Goal: Task Accomplishment & Management: Complete application form

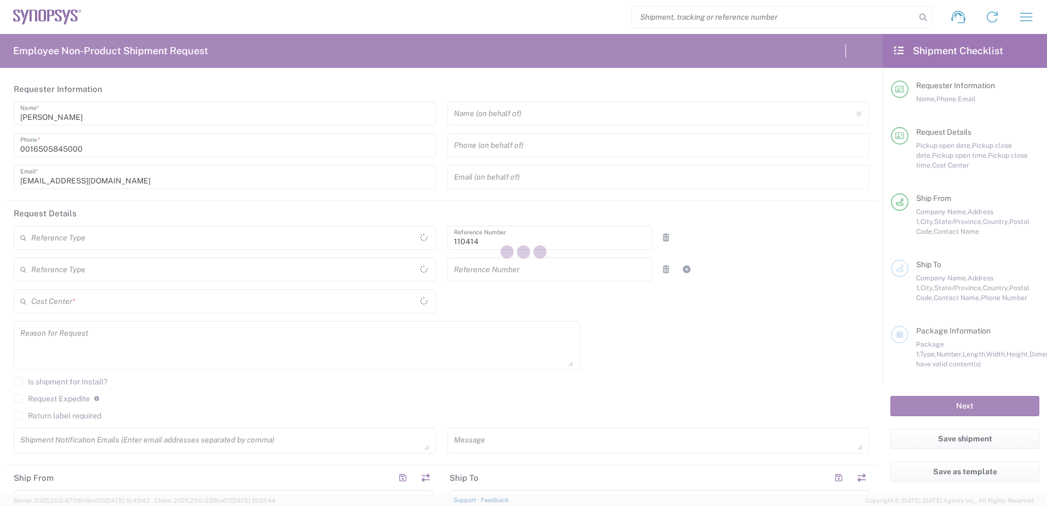
type input "Department"
type input "[GEOGRAPHIC_DATA]"
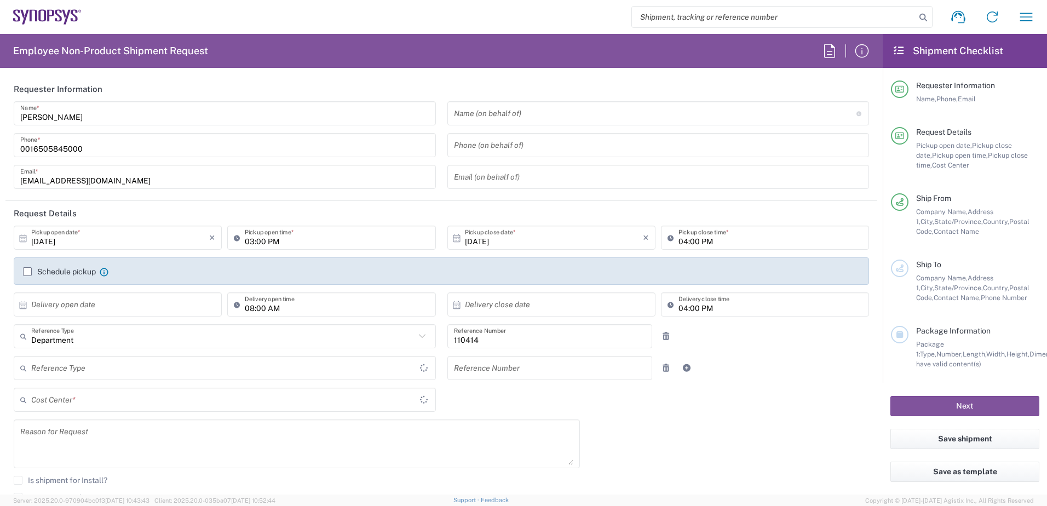
type input "Delivered at Place"
type input "[US_STATE]"
type input "US01, CIO, IT, ECIS3 110414"
type input "[GEOGRAPHIC_DATA]"
type input "Headquarters USSV"
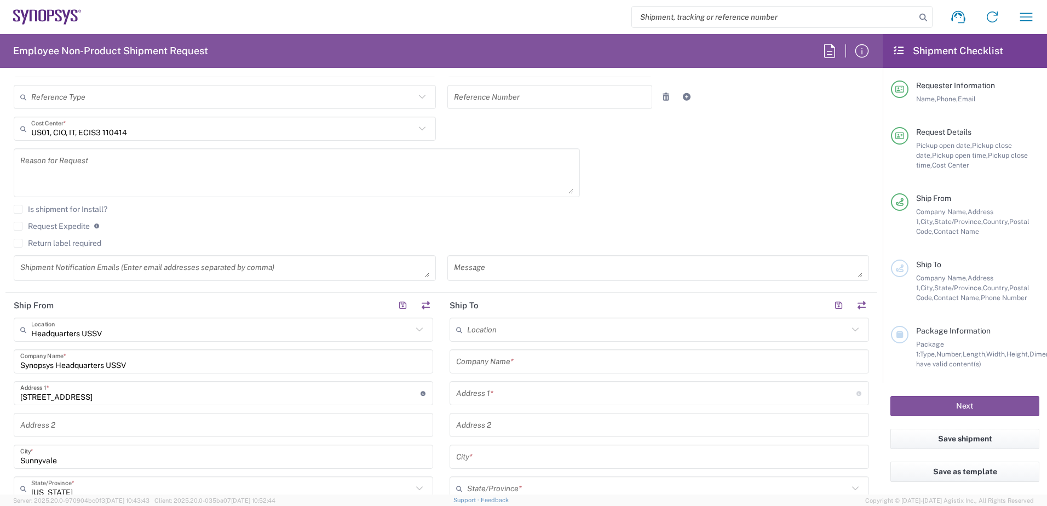
scroll to position [274, 0]
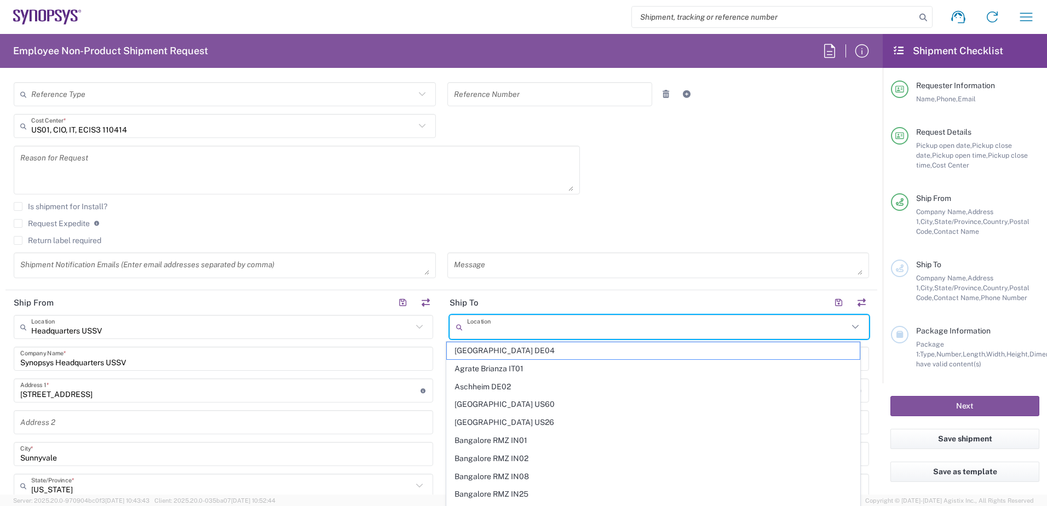
click at [514, 324] on input "text" at bounding box center [657, 326] width 381 height 19
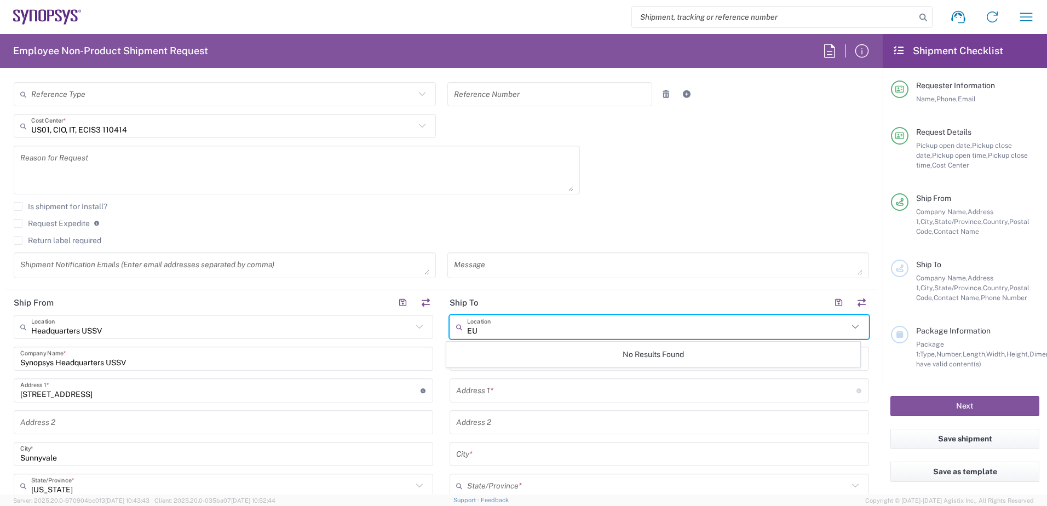
type input "E"
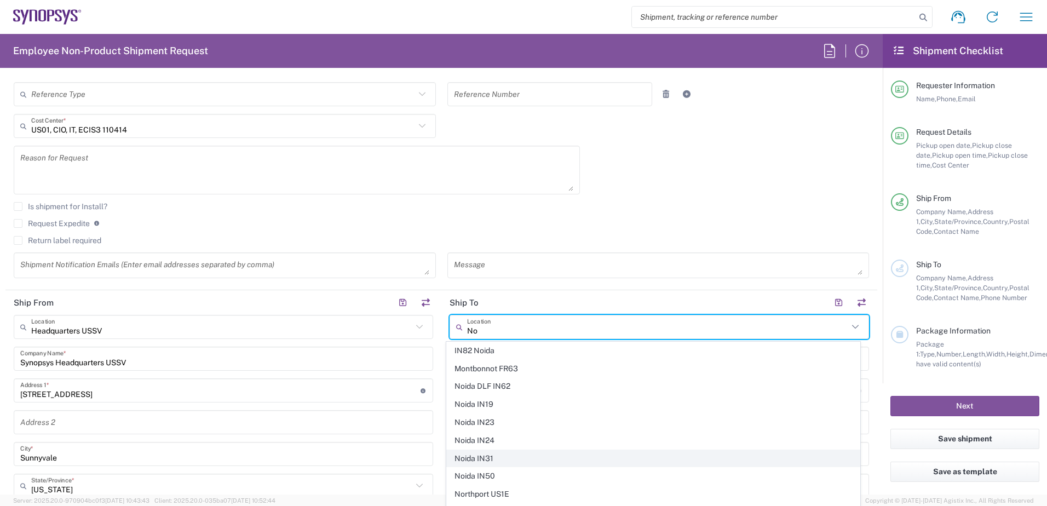
scroll to position [0, 0]
type input "No"
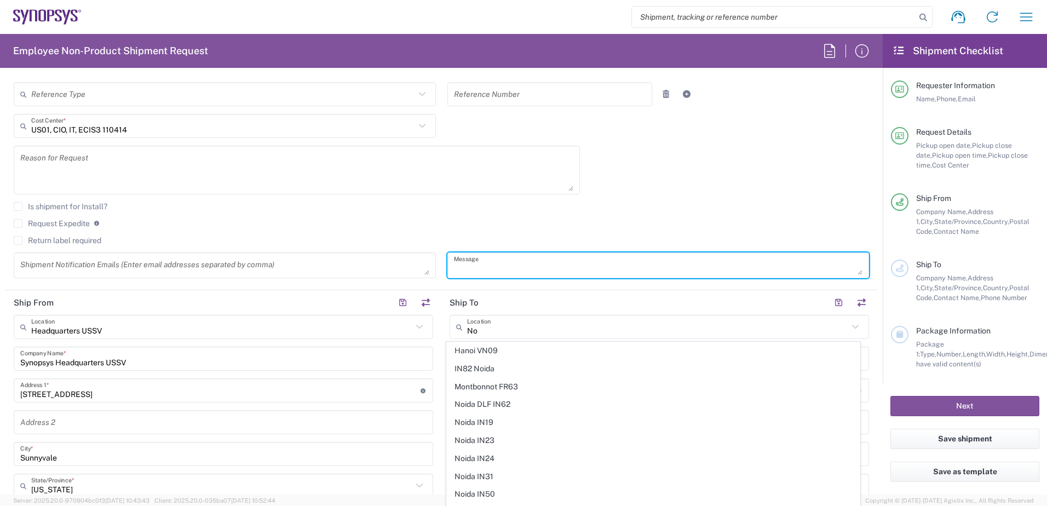
click at [511, 268] on textarea at bounding box center [658, 265] width 409 height 19
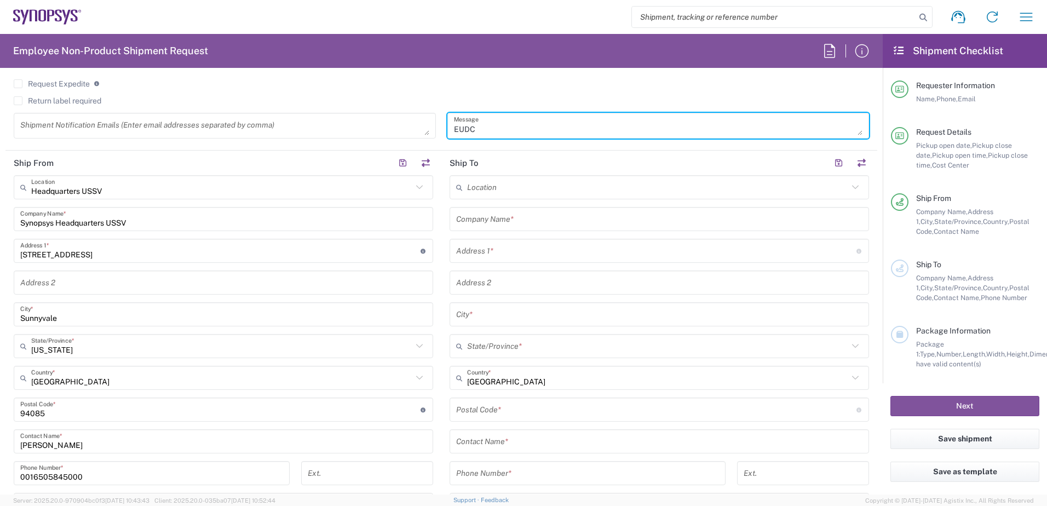
scroll to position [438, 0]
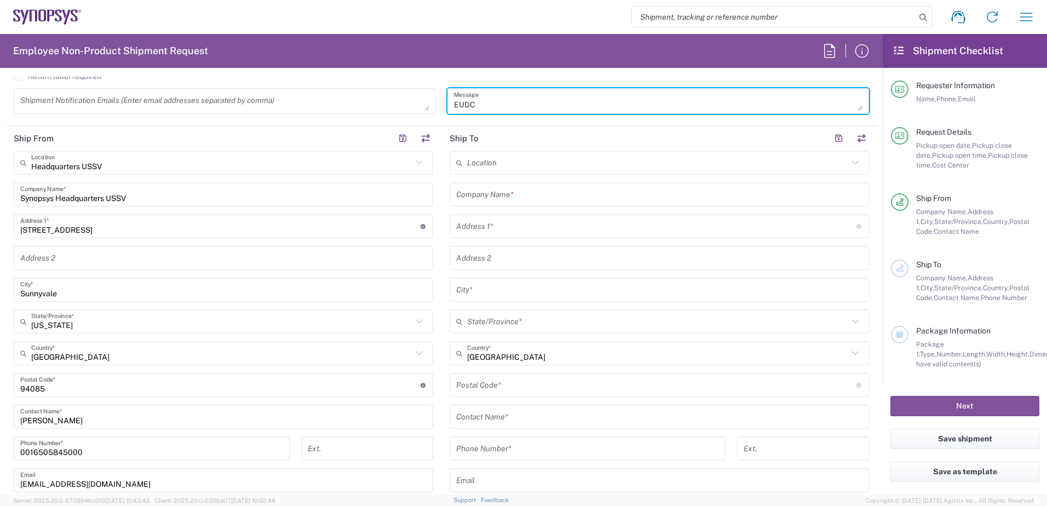
type textarea "EUDC"
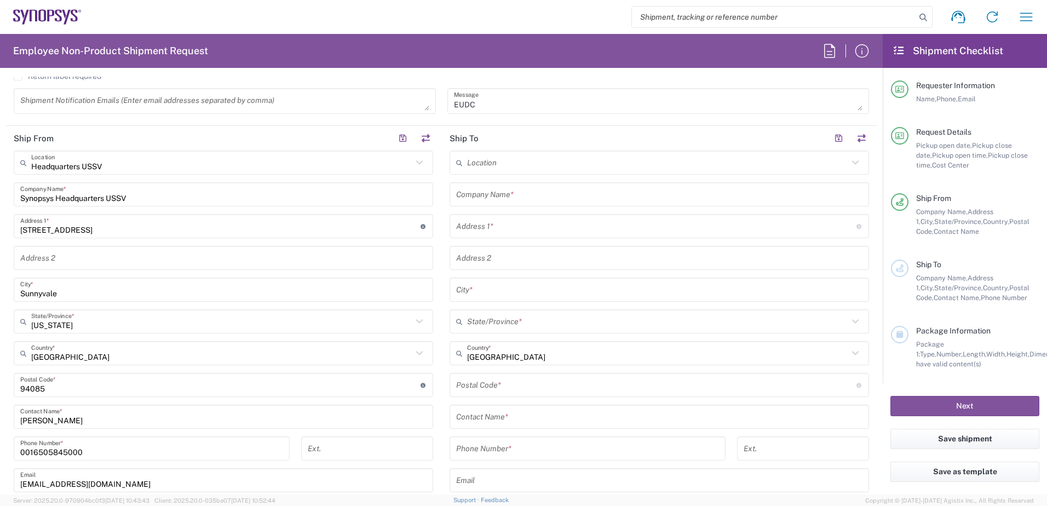
click at [480, 197] on input "text" at bounding box center [659, 194] width 406 height 19
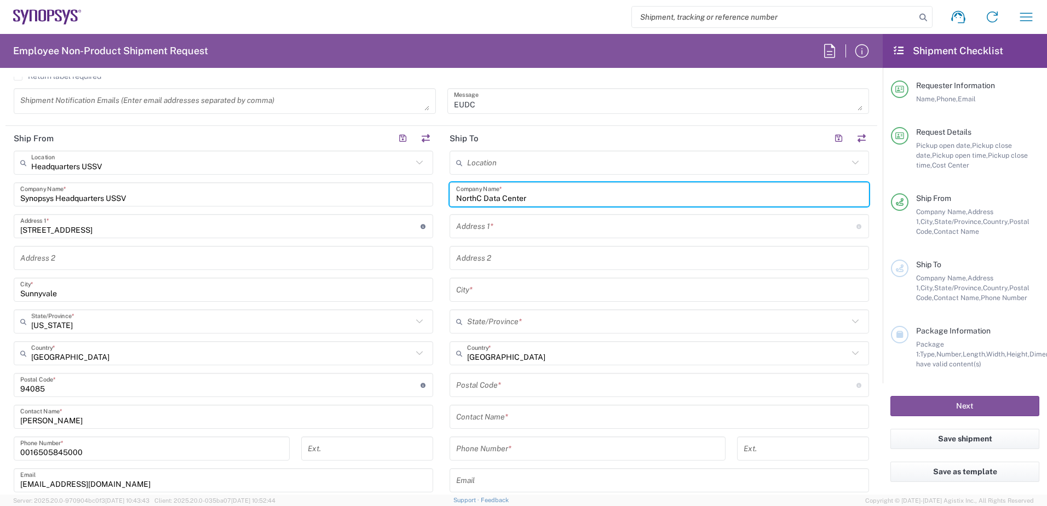
type input "NorthC Data Center"
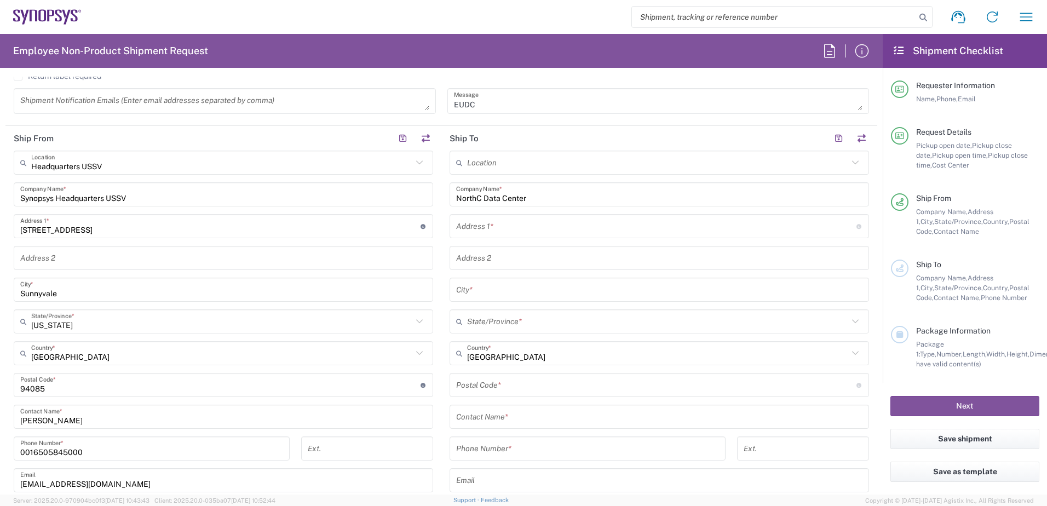
click at [486, 234] on input "text" at bounding box center [656, 226] width 400 height 19
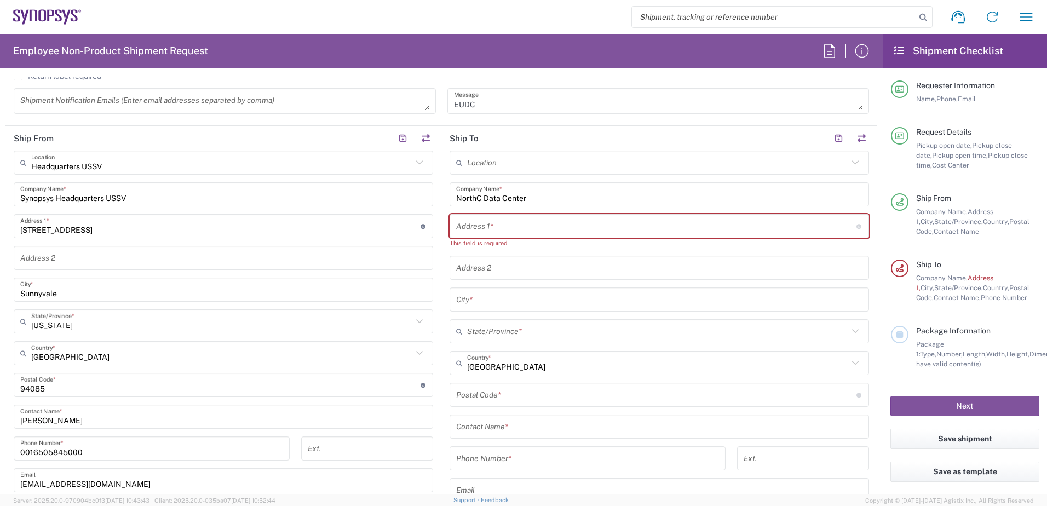
click at [489, 230] on input "text" at bounding box center [656, 226] width 400 height 19
paste input "B.V. [PERSON_NAME] 35 5651GH"
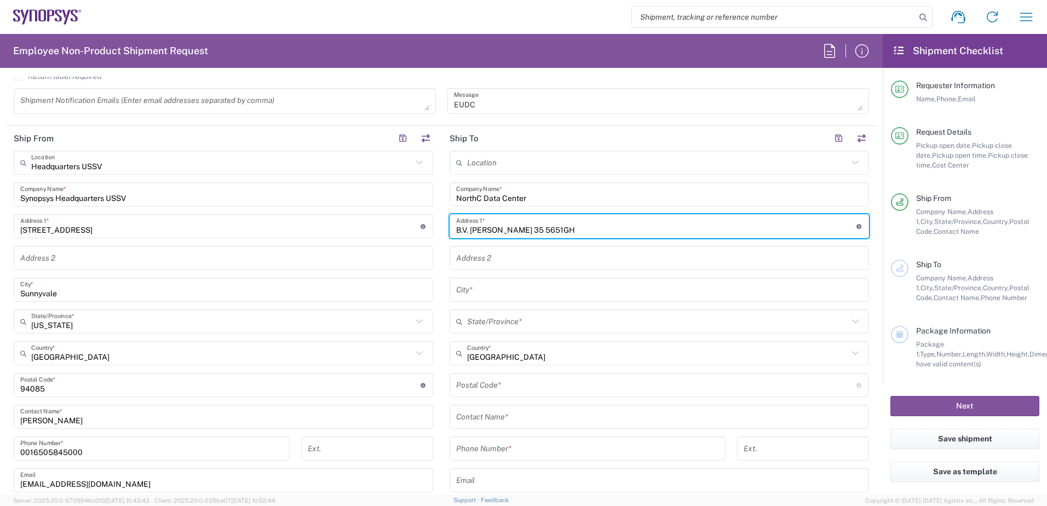
type input "B.V. [PERSON_NAME] 35 5651GH"
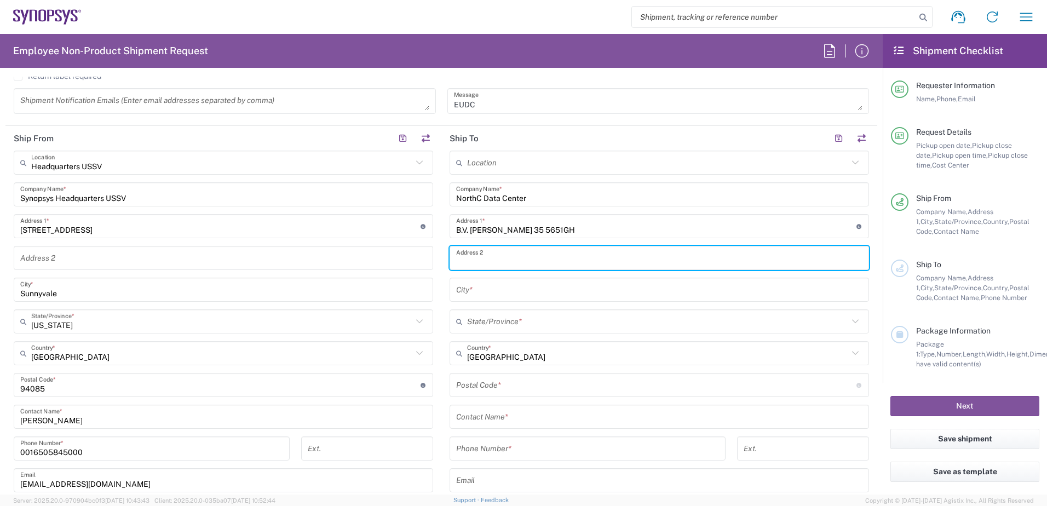
click at [496, 262] on input "text" at bounding box center [659, 258] width 406 height 19
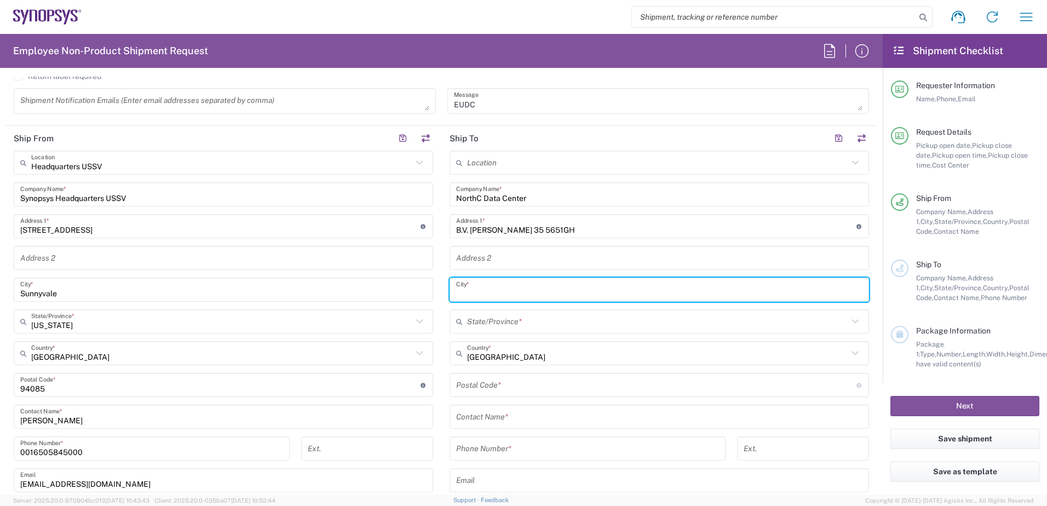
click at [494, 297] on input "text" at bounding box center [659, 289] width 406 height 19
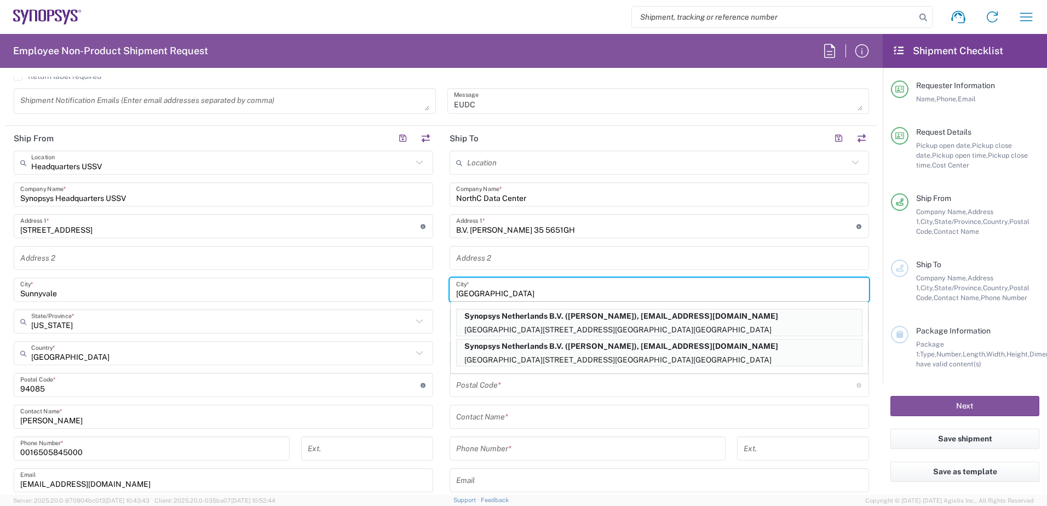
type input "[GEOGRAPHIC_DATA]"
click at [435, 315] on main "Headquarters USSV Location Headquarters [GEOGRAPHIC_DATA] Agrate Brianza IT01 […" at bounding box center [223, 350] width 436 height 398
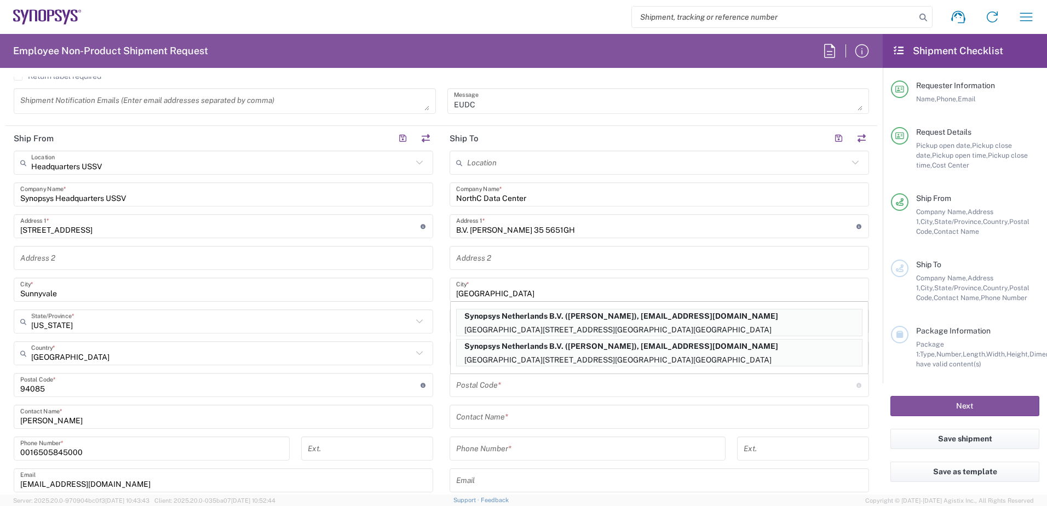
click at [869, 288] on form "Requester Information [PERSON_NAME] Name * [PHONE_NUMBER] Phone * [EMAIL_ADDRES…" at bounding box center [441, 286] width 882 height 418
click at [787, 288] on input "[GEOGRAPHIC_DATA]" at bounding box center [659, 289] width 406 height 19
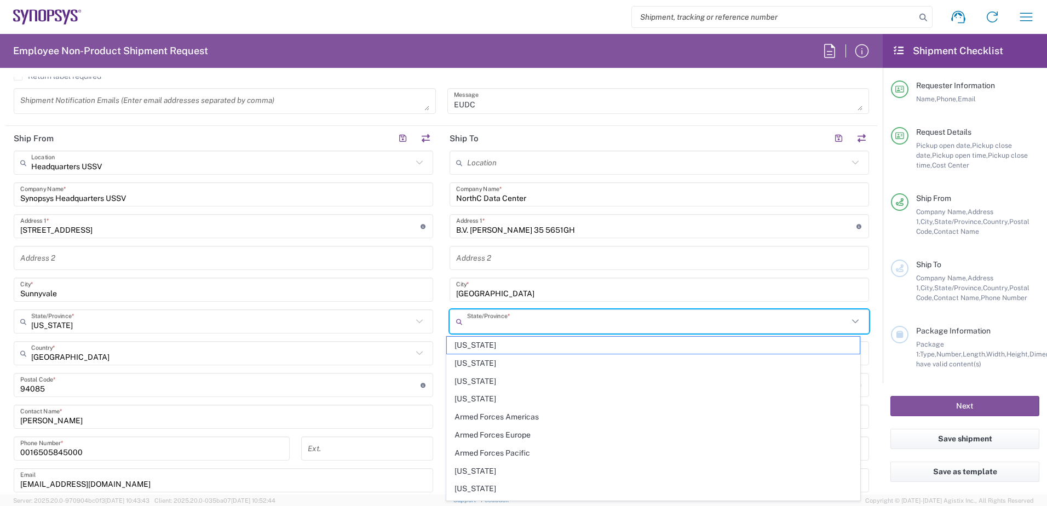
click at [507, 323] on input "text" at bounding box center [657, 321] width 381 height 19
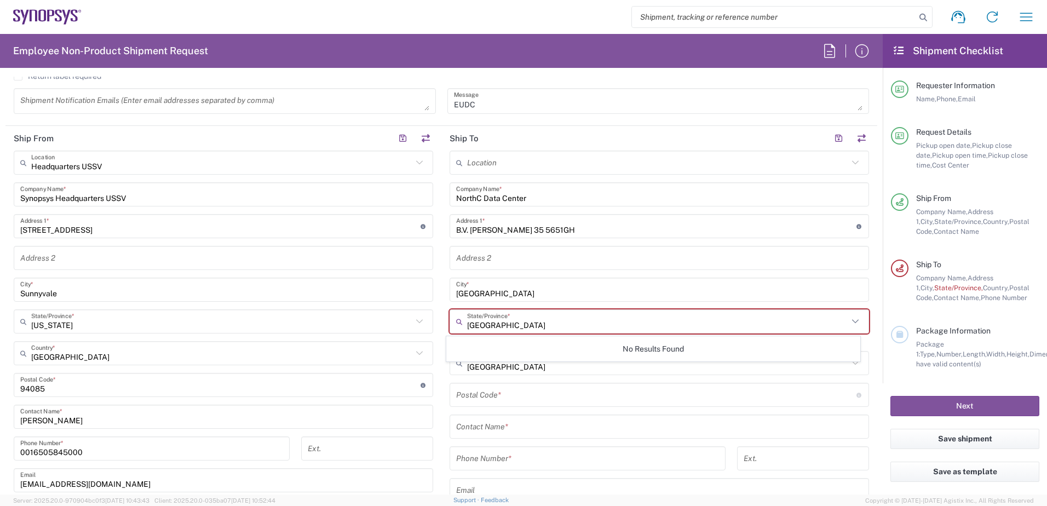
type input "[GEOGRAPHIC_DATA]"
click at [868, 350] on main "Location [GEOGRAPHIC_DATA] DE04 Agrate Brianza IT01 [GEOGRAPHIC_DATA] DE02 [GEO…" at bounding box center [659, 386] width 436 height 470
click at [848, 365] on icon at bounding box center [855, 363] width 14 height 14
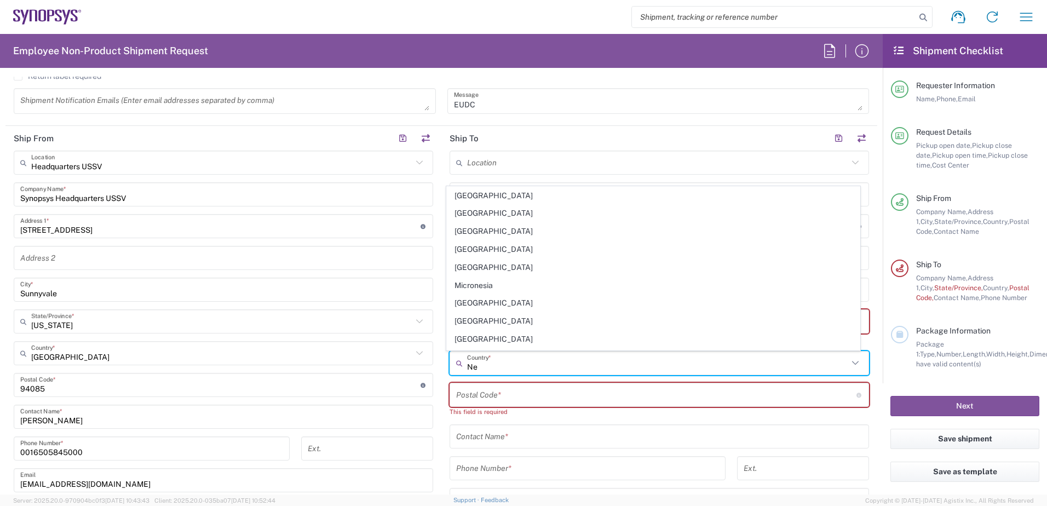
scroll to position [55, 0]
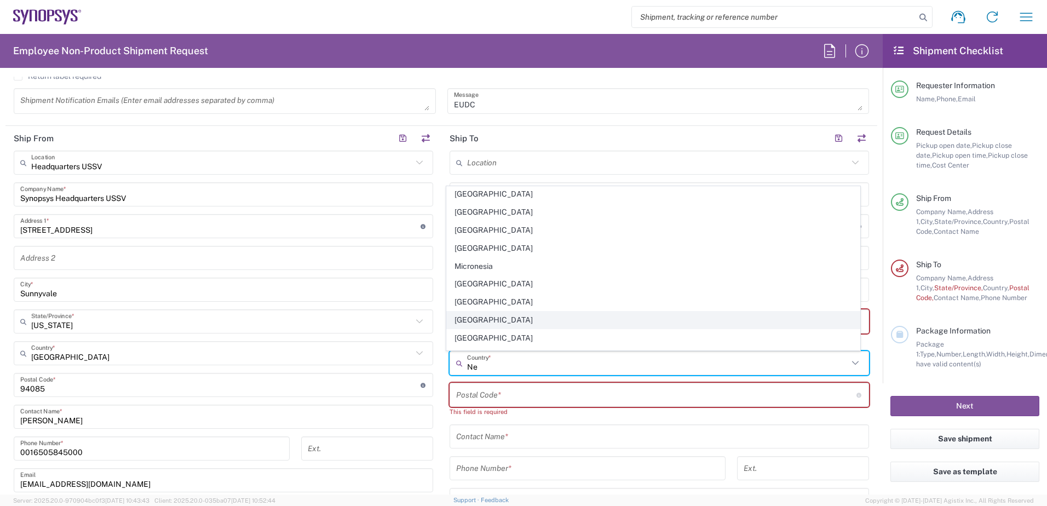
click at [486, 318] on span "[GEOGRAPHIC_DATA]" at bounding box center [653, 319] width 413 height 17
type input "[GEOGRAPHIC_DATA]"
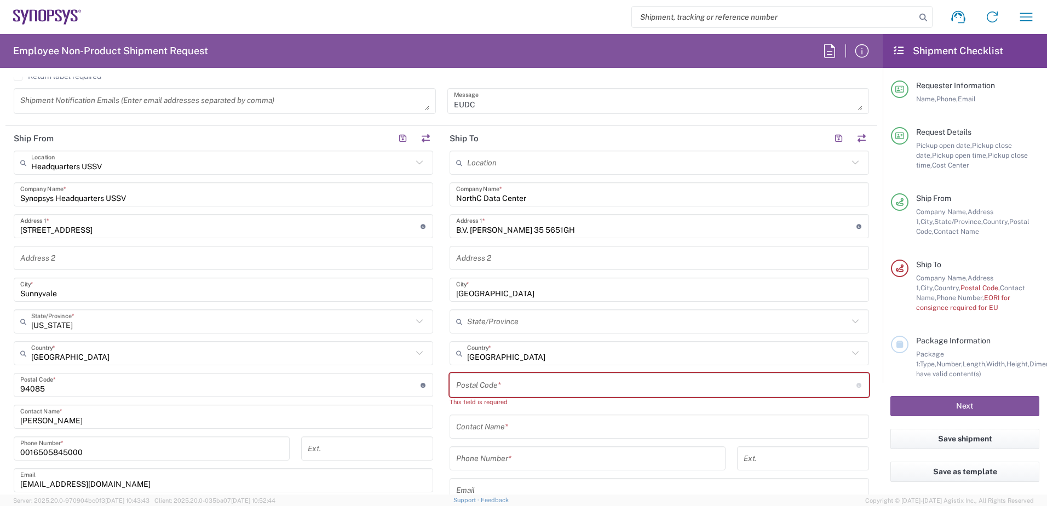
click at [519, 381] on input "undefined" at bounding box center [656, 385] width 400 height 19
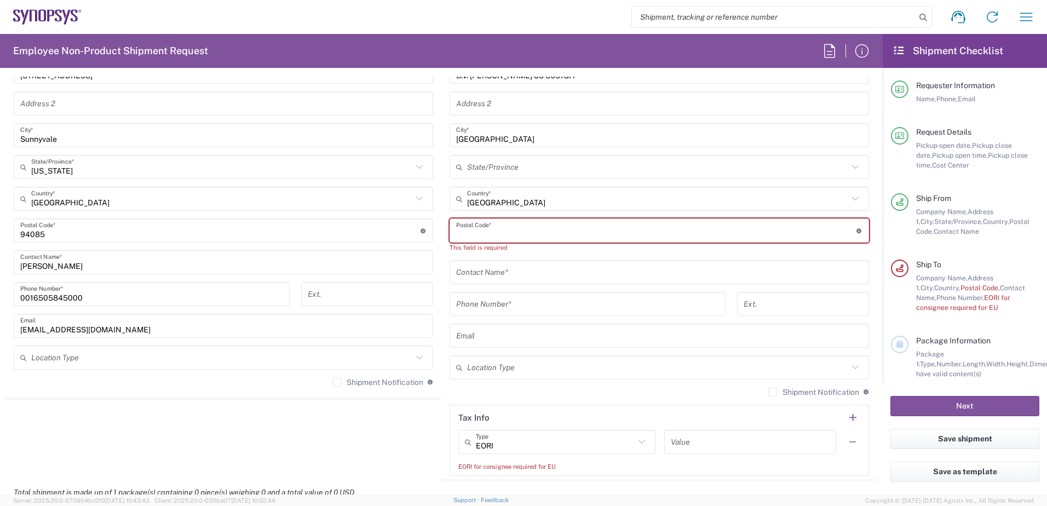
scroll to position [602, 0]
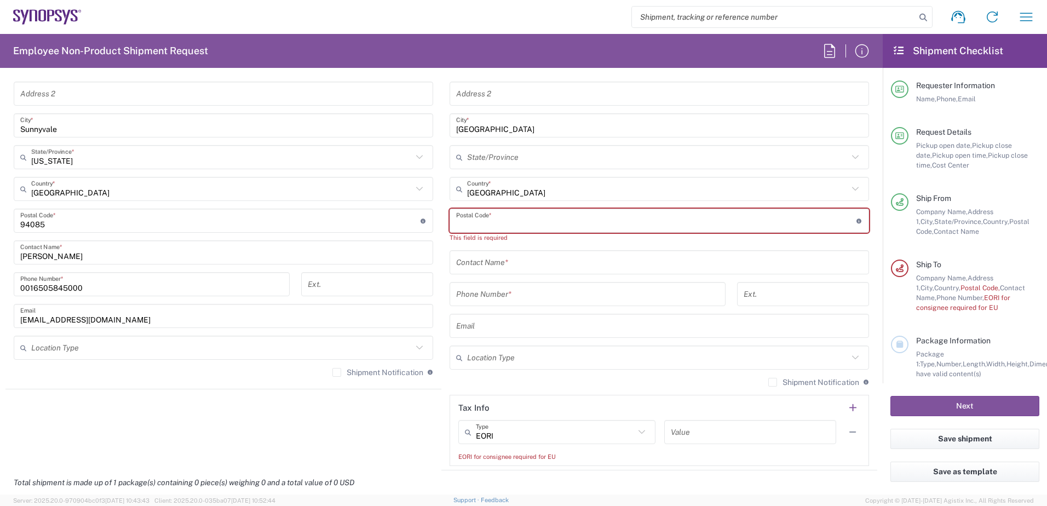
click at [515, 263] on input "text" at bounding box center [659, 262] width 406 height 19
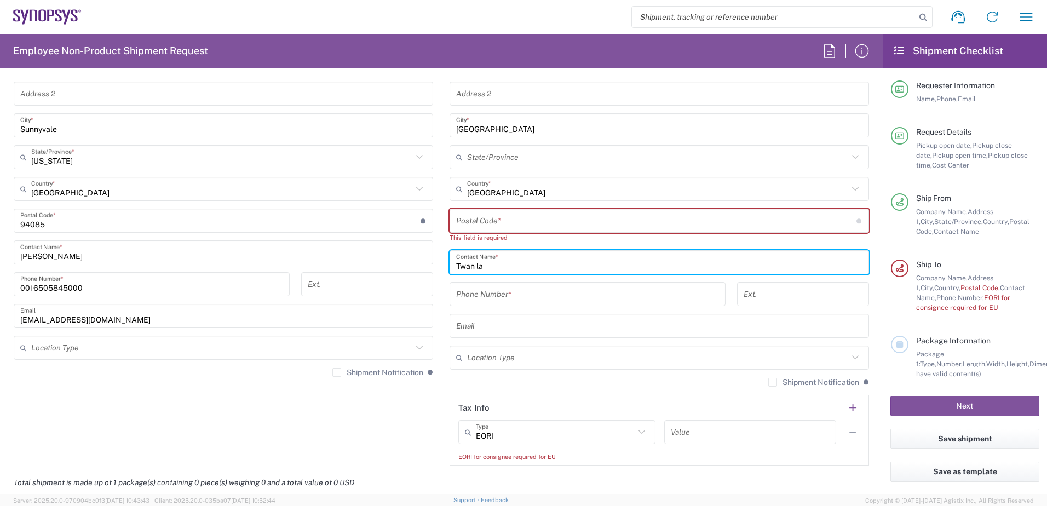
click at [496, 262] on input "Twan la" at bounding box center [659, 262] width 406 height 19
type input "[PERSON_NAME]"
click at [536, 297] on input "tel" at bounding box center [587, 294] width 263 height 19
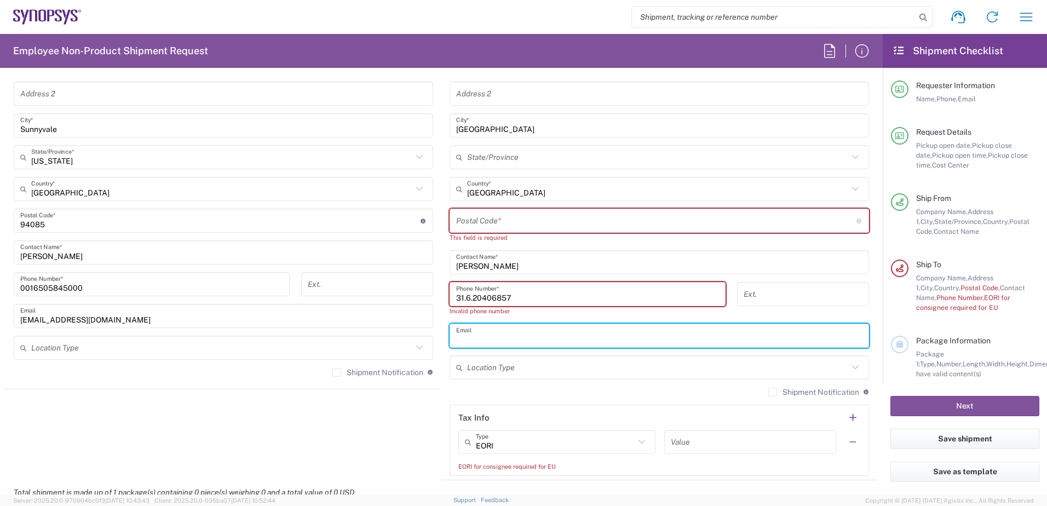
click at [503, 330] on input "text" at bounding box center [659, 335] width 406 height 19
click at [456, 301] on input "31.6.20406857" at bounding box center [587, 294] width 263 height 19
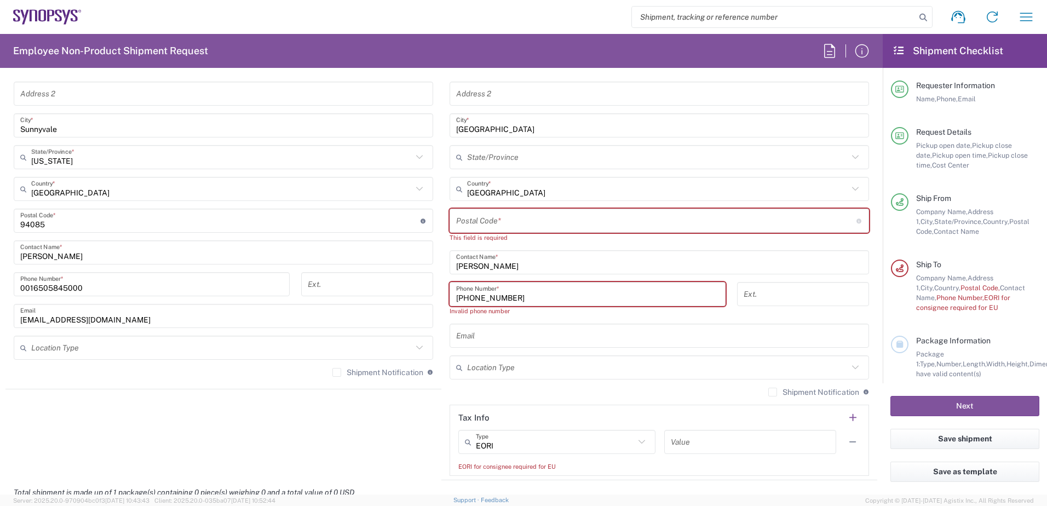
click at [522, 292] on input "[PHONE_NUMBER]" at bounding box center [587, 294] width 263 height 19
click at [465, 300] on input "[PHONE_NUMBER]" at bounding box center [587, 294] width 263 height 19
click at [472, 298] on input "+31 6.20406857" at bounding box center [587, 294] width 263 height 19
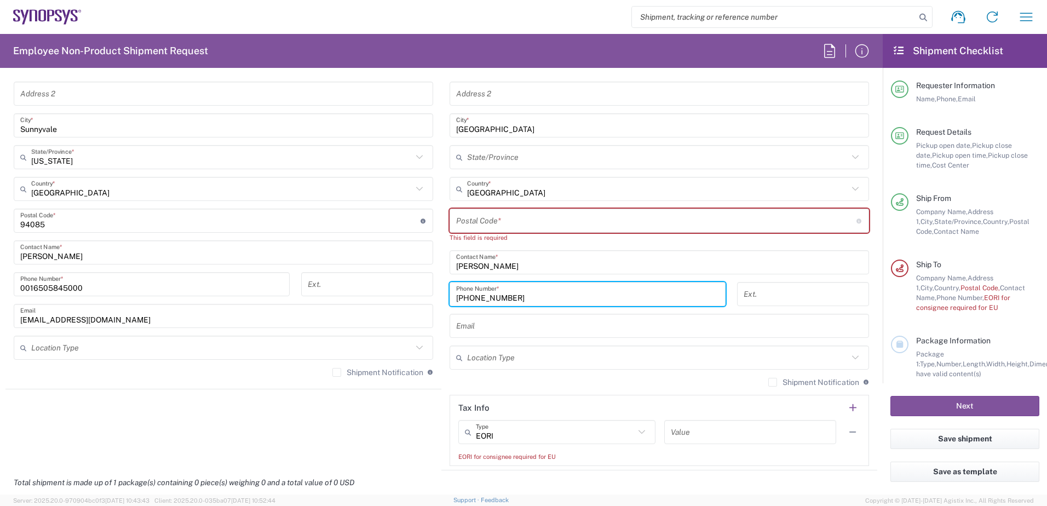
type input "[PHONE_NUMBER]"
click at [502, 328] on input "text" at bounding box center [659, 325] width 406 height 19
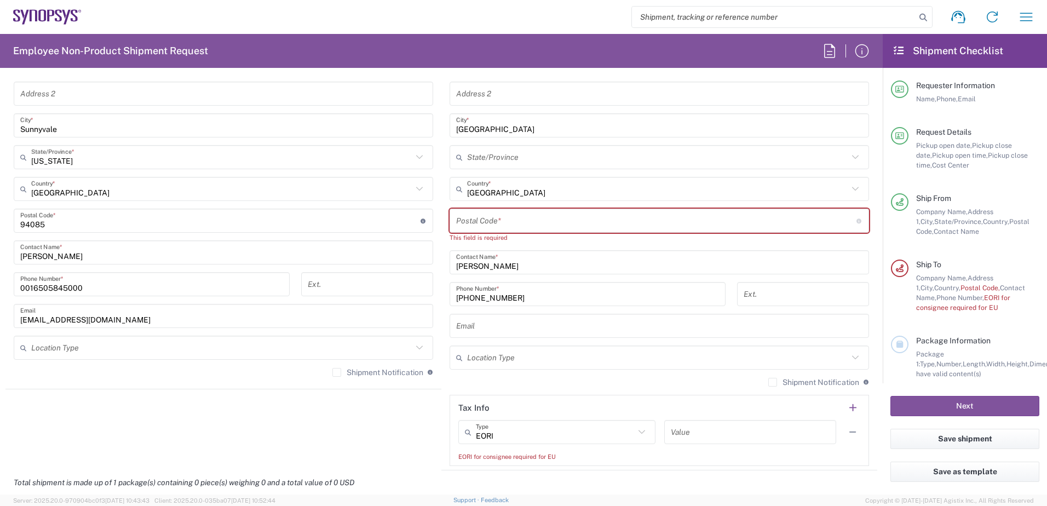
click at [484, 328] on input "text" at bounding box center [659, 325] width 406 height 19
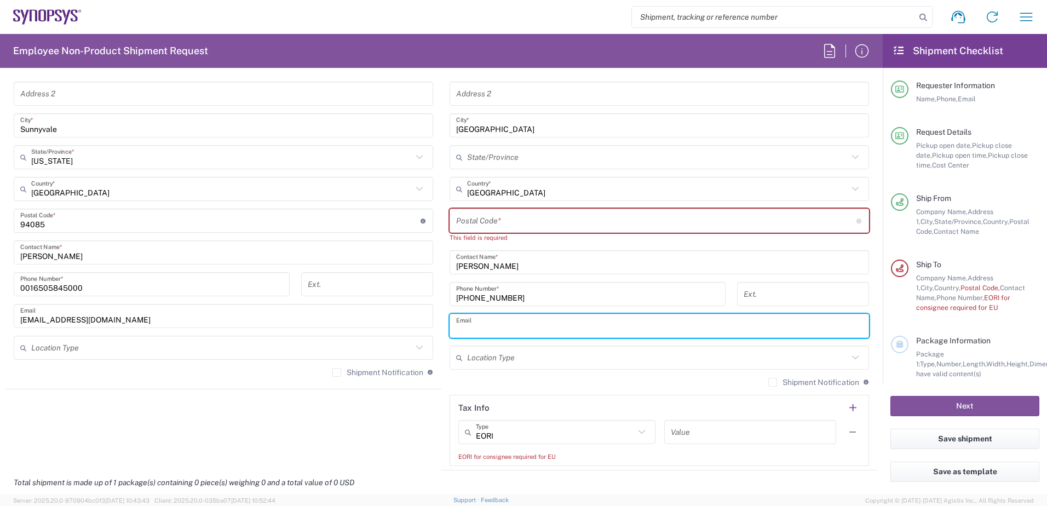
paste input "[EMAIL_ADDRESS][DOMAIN_NAME]"
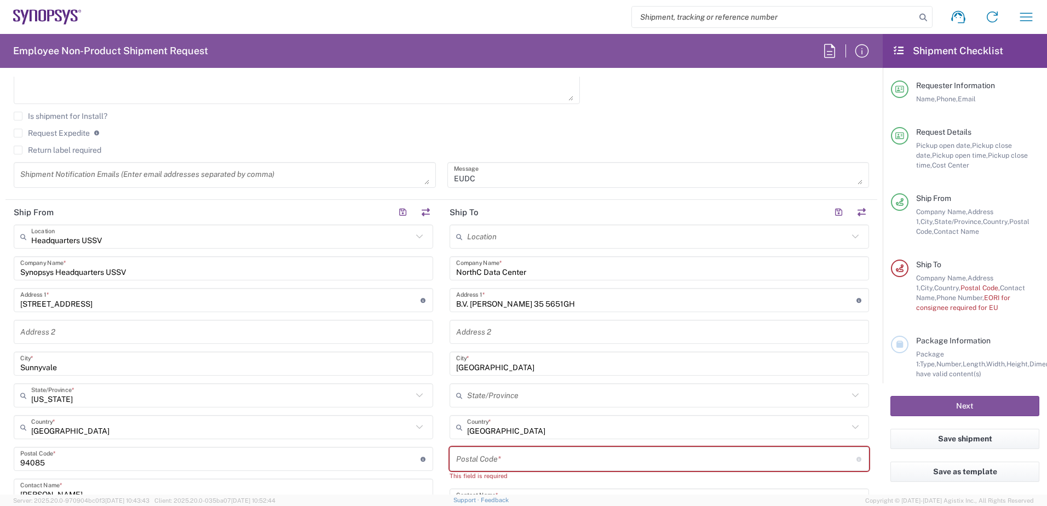
scroll to position [383, 0]
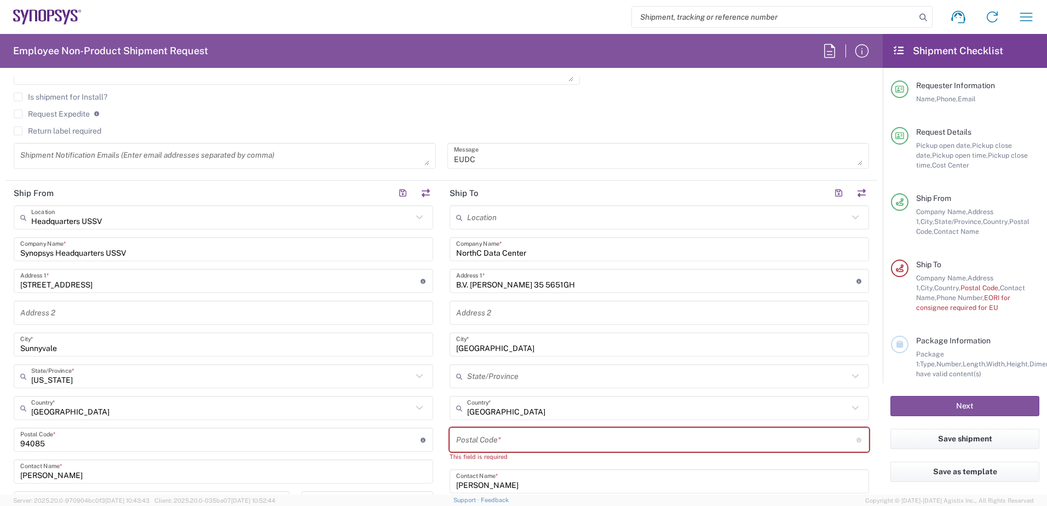
type input "[EMAIL_ADDRESS][DOMAIN_NAME]"
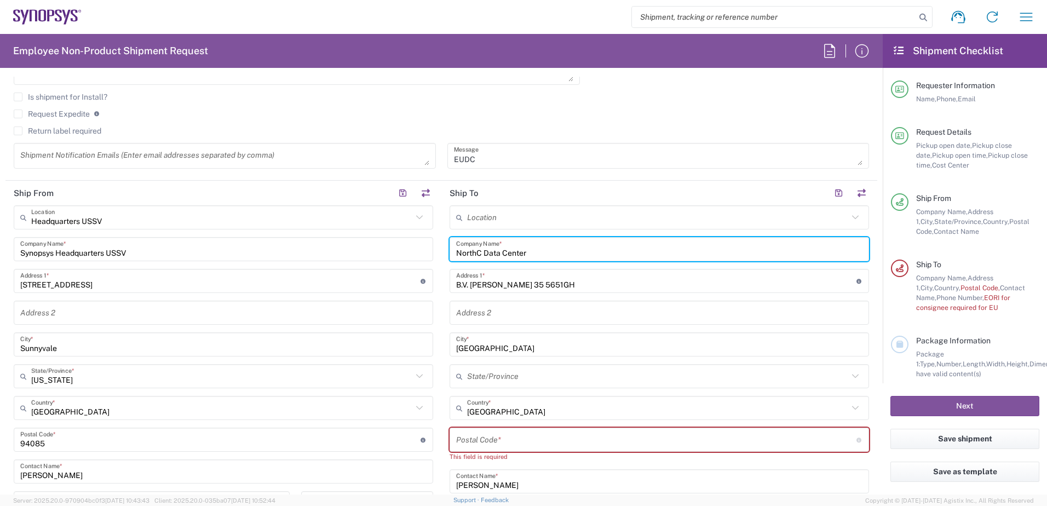
drag, startPoint x: 453, startPoint y: 252, endPoint x: 523, endPoint y: 260, distance: 70.5
click at [523, 260] on div "NorthC Data Center Company Name *" at bounding box center [658, 249] width 419 height 24
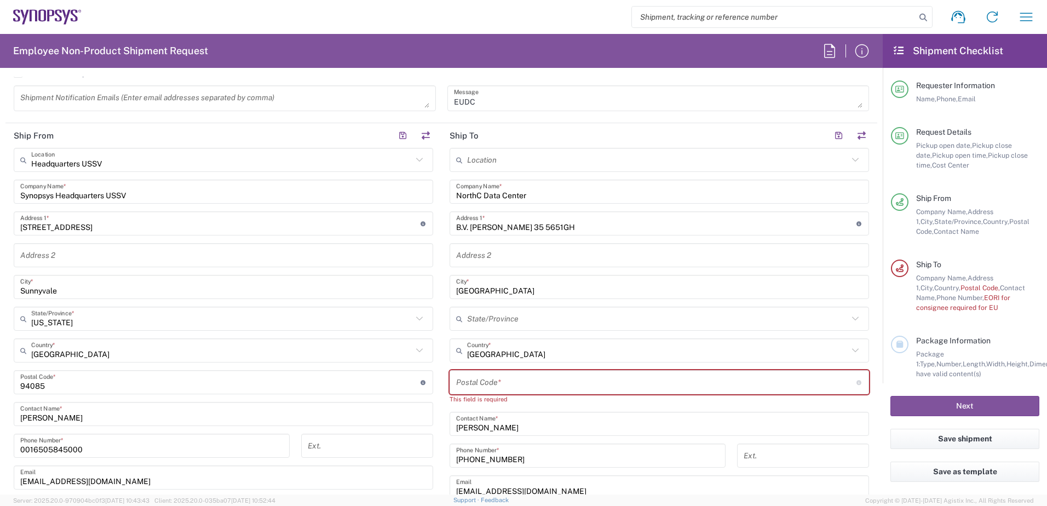
scroll to position [438, 0]
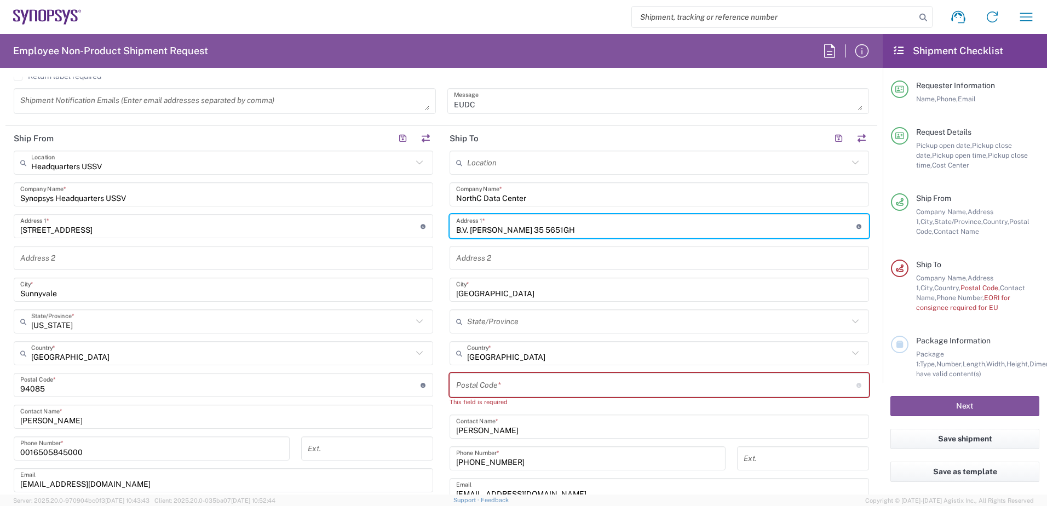
drag, startPoint x: 467, startPoint y: 230, endPoint x: 447, endPoint y: 230, distance: 19.7
click at [449, 230] on div "B.V. [PERSON_NAME] 35 5651GH Address 1 * For cross streets use street names wit…" at bounding box center [658, 226] width 419 height 24
type input "[PERSON_NAME] 35 5651GH"
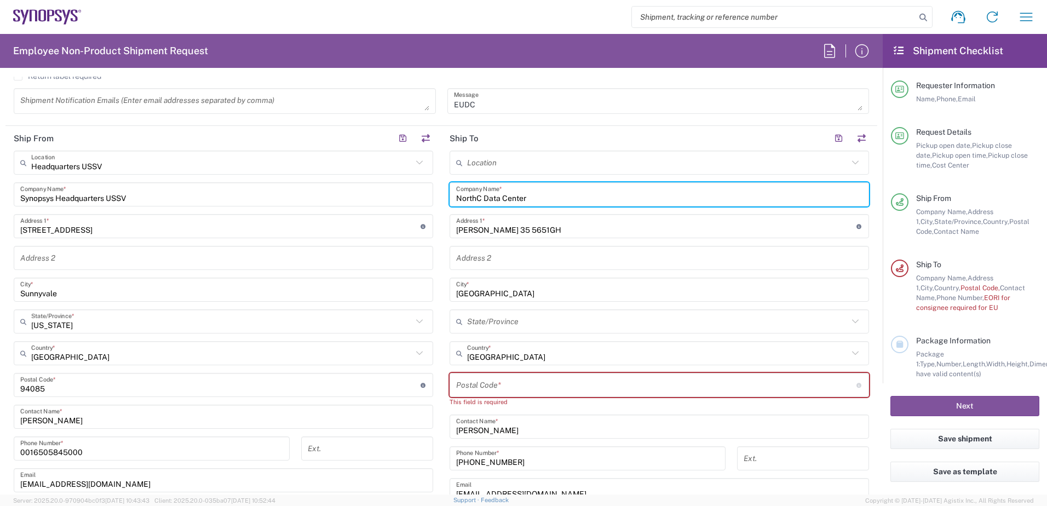
click at [456, 198] on input "NorthC Data Center" at bounding box center [659, 194] width 406 height 19
type input "C/O Synopsys NorthC Data Center"
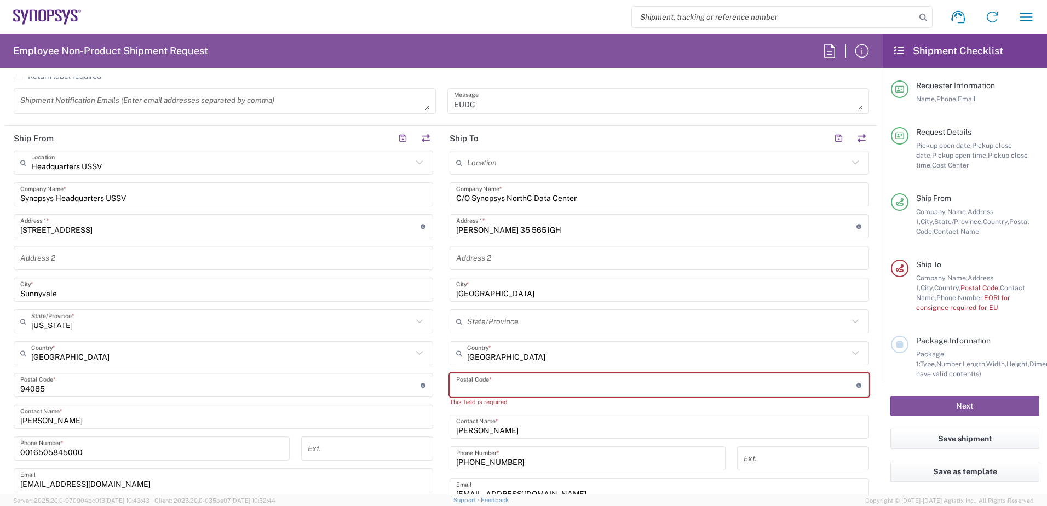
click at [501, 385] on input "undefined" at bounding box center [656, 385] width 400 height 19
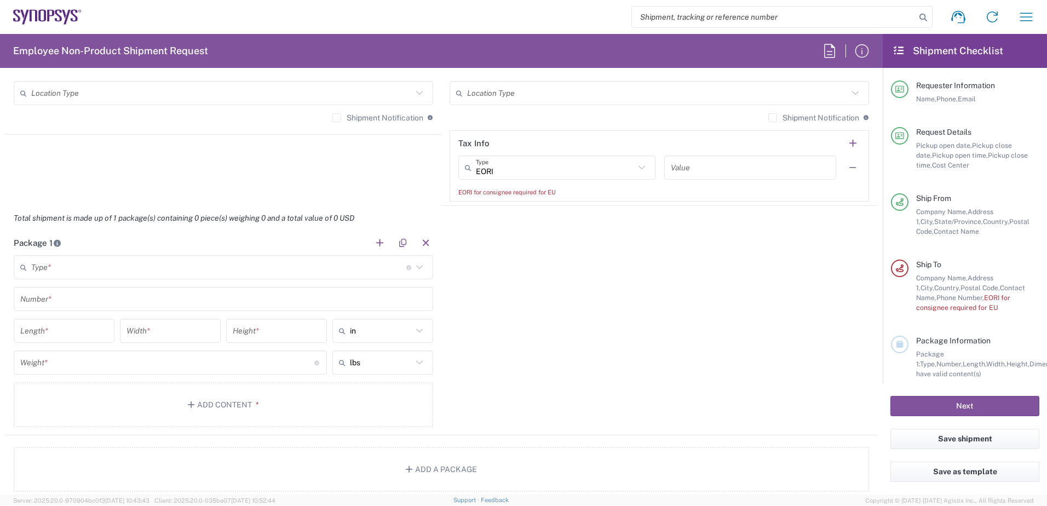
scroll to position [876, 0]
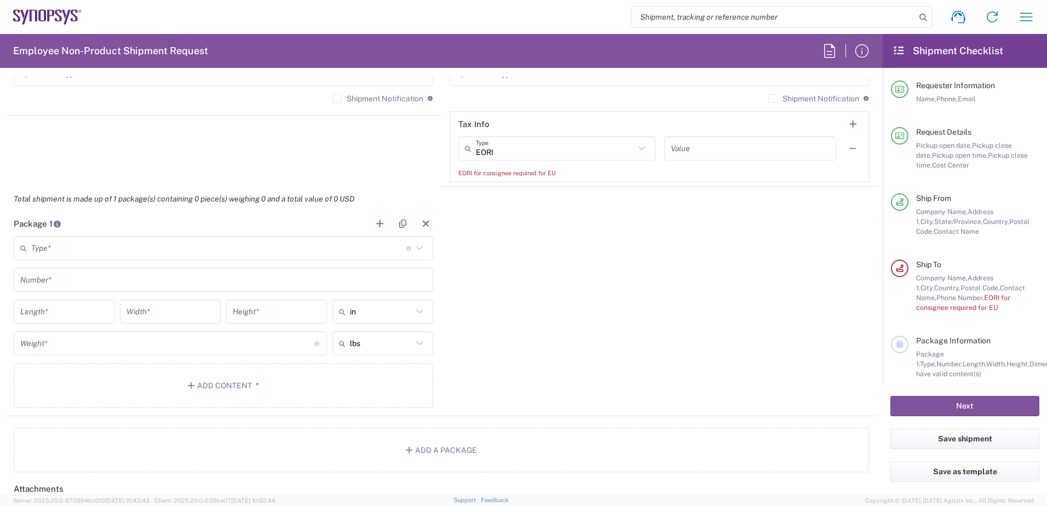
type input "5651GH"
click at [77, 248] on input "text" at bounding box center [218, 248] width 375 height 19
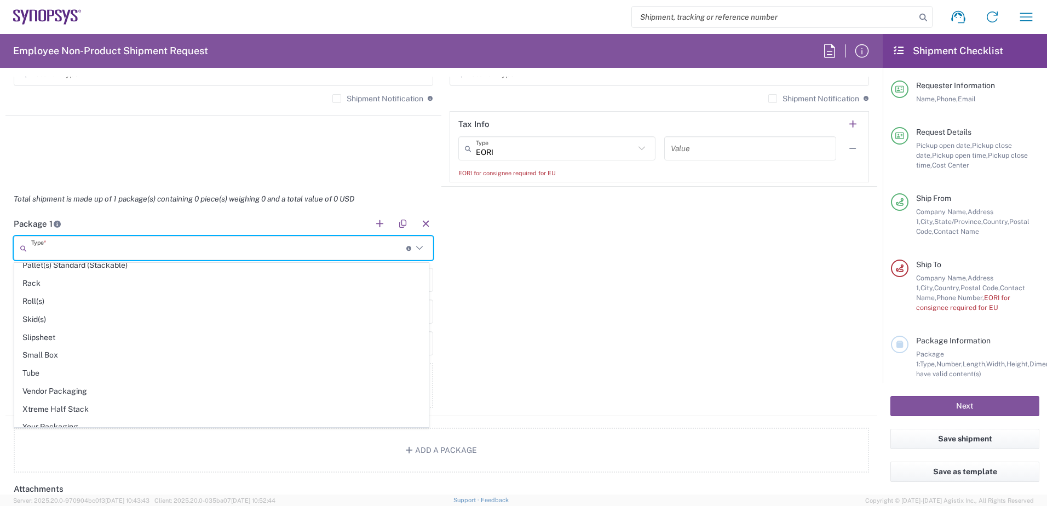
scroll to position [518, 0]
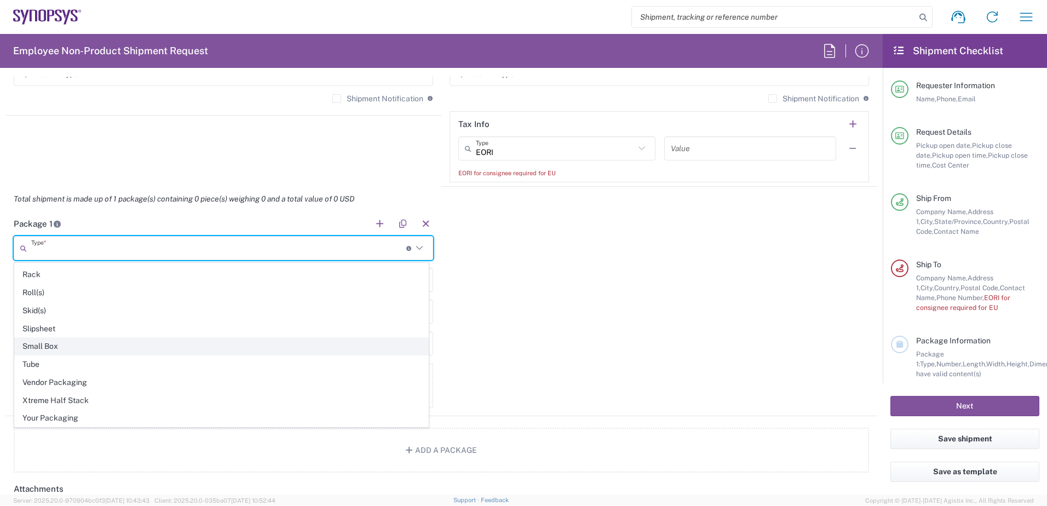
click at [50, 347] on span "Small Box" at bounding box center [221, 346] width 413 height 17
type input "Small Box"
type input "12.25"
type input "11"
type input "1.5"
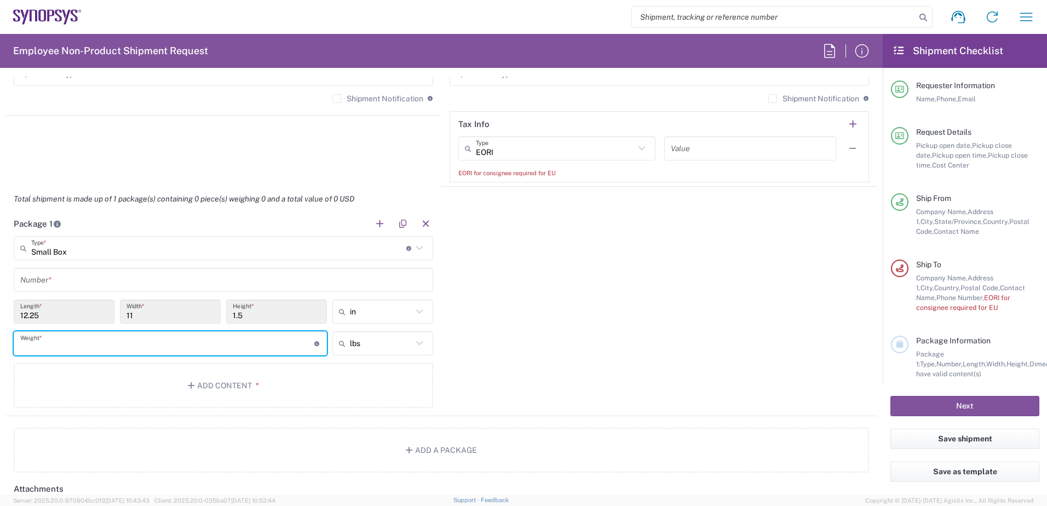
click at [67, 346] on input "number" at bounding box center [167, 343] width 294 height 19
type input "1"
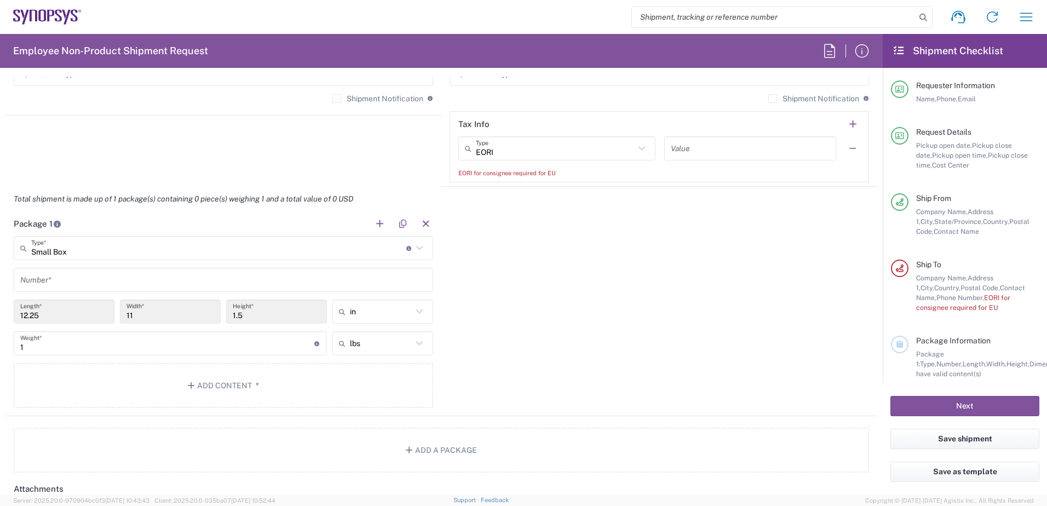
click at [545, 352] on div "Package 1 Small Box Type * Material used to package goods Bale(s) Basket(s) Bol…" at bounding box center [440, 313] width 871 height 205
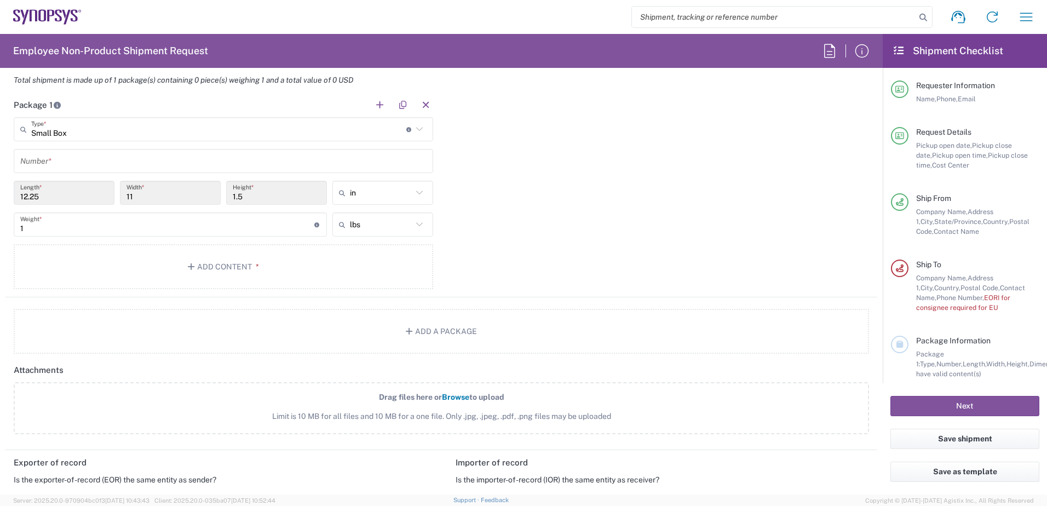
scroll to position [1040, 0]
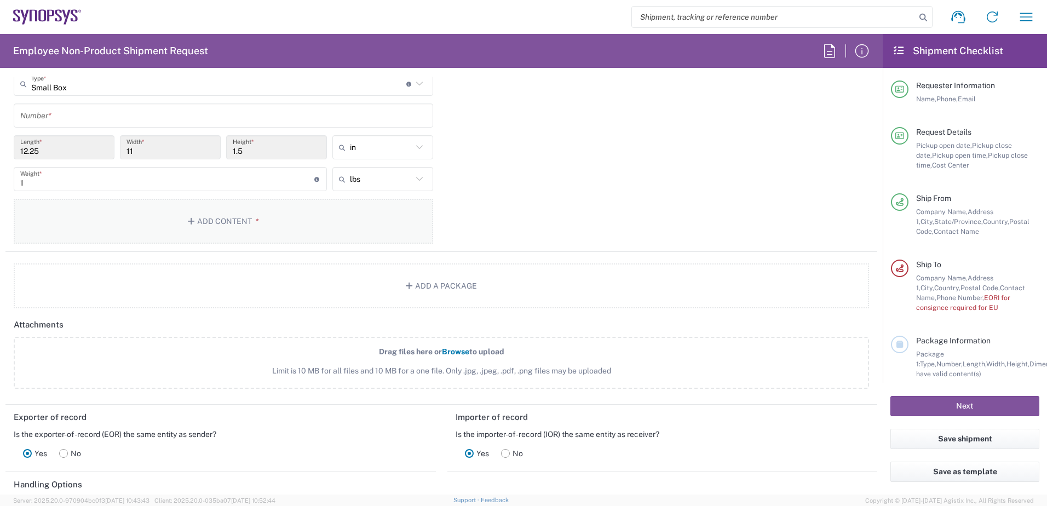
click at [225, 221] on button "Add Content *" at bounding box center [223, 221] width 419 height 45
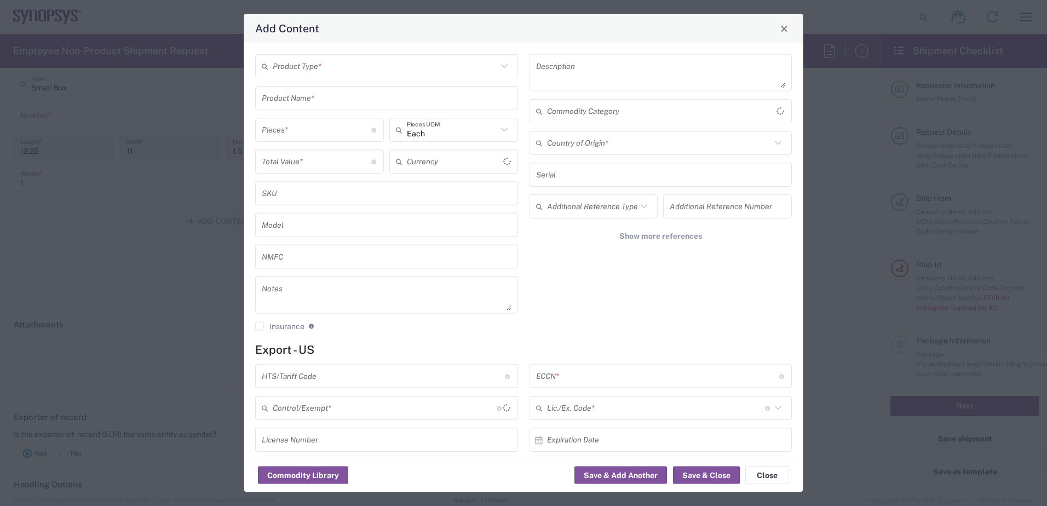
type input "US Dollar"
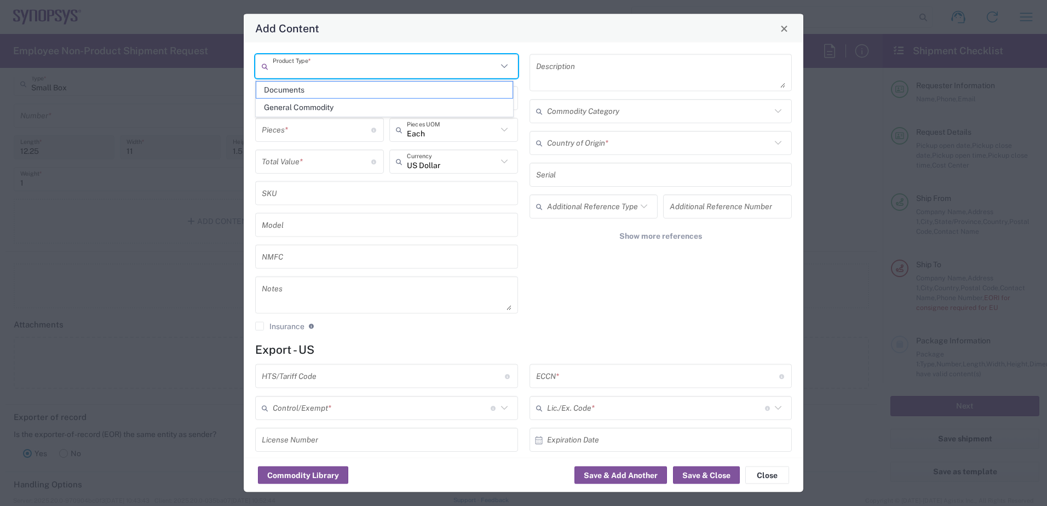
click at [327, 66] on input "text" at bounding box center [385, 65] width 224 height 19
click at [305, 106] on span "General Commodity" at bounding box center [384, 107] width 256 height 17
type input "General Commodity"
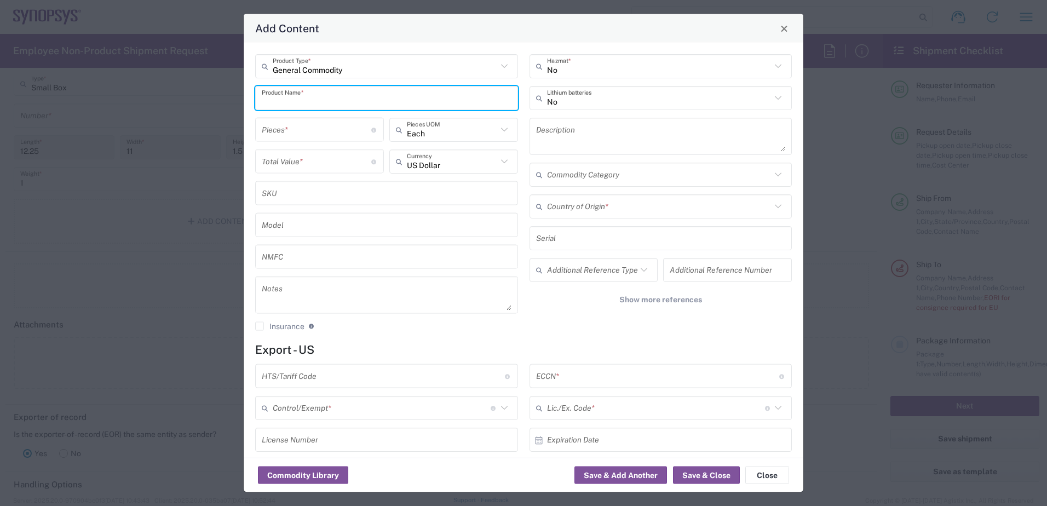
click at [320, 97] on input "text" at bounding box center [387, 97] width 250 height 19
type input "D"
click at [339, 105] on input "Rariton dongles" at bounding box center [387, 97] width 250 height 19
click at [293, 101] on input "Rariton dongles" at bounding box center [387, 97] width 250 height 19
type input "Rariton Dongles"
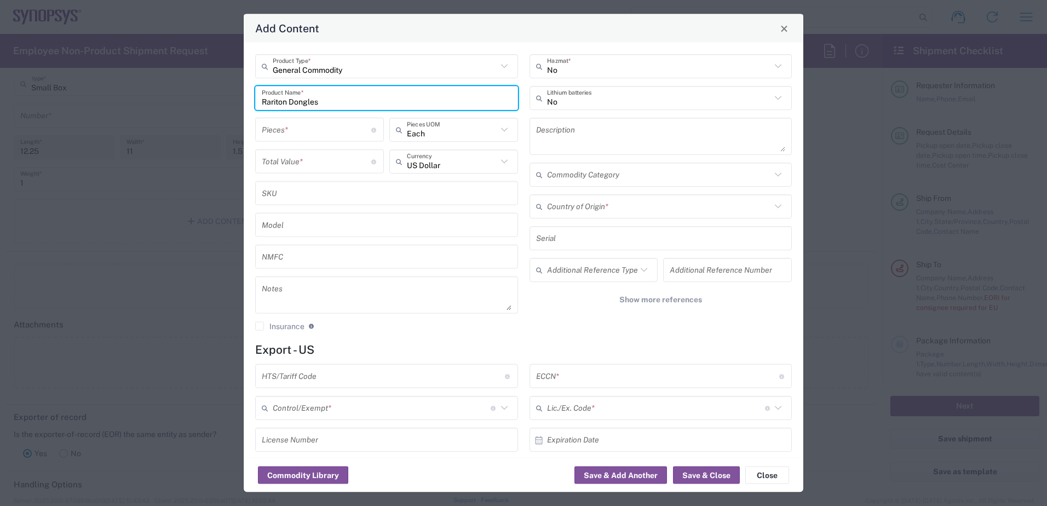
click at [281, 132] on input "number" at bounding box center [316, 129] width 109 height 19
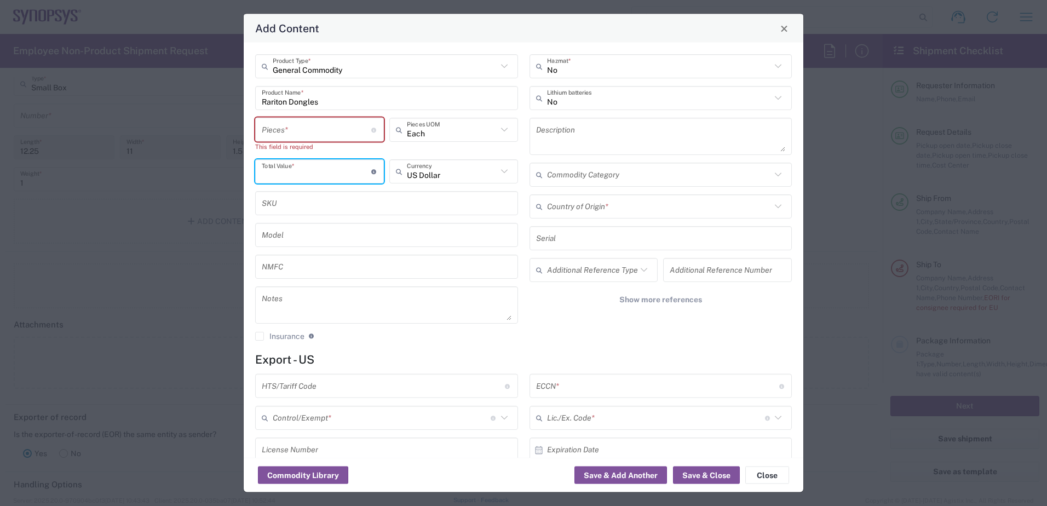
click at [279, 165] on input "number" at bounding box center [316, 170] width 109 height 19
type input "525.00"
click at [319, 129] on input "number" at bounding box center [316, 129] width 109 height 19
click at [303, 131] on input "number" at bounding box center [316, 129] width 109 height 19
type input "1"
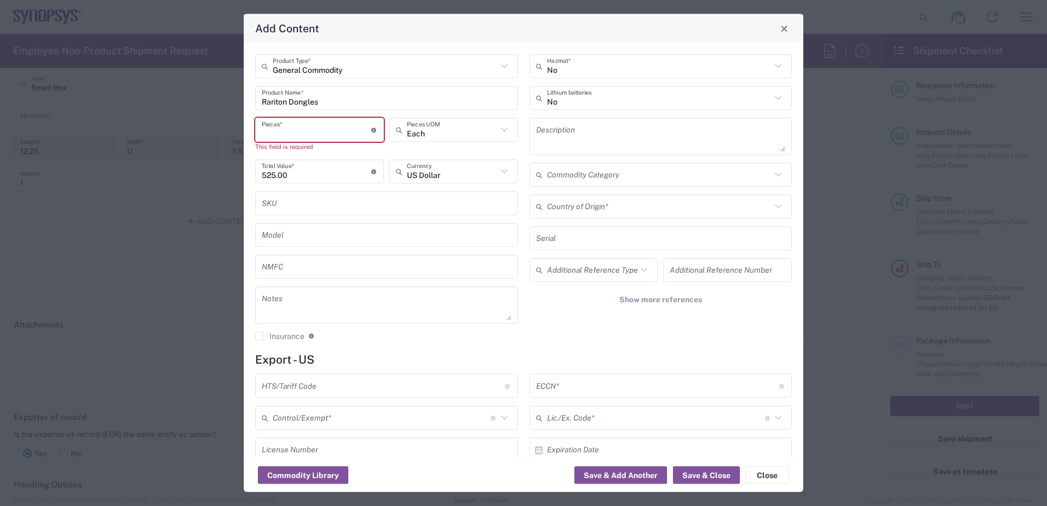
type input "525"
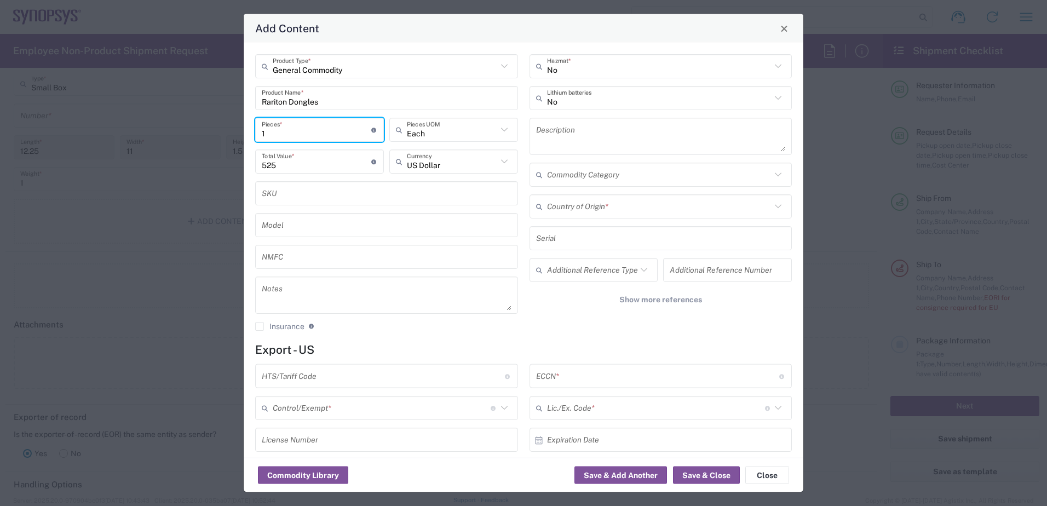
type input "17"
type input "8925"
type input "175"
type input "91875"
type input "175.00"
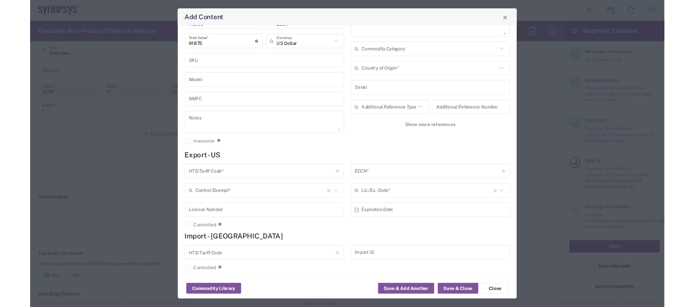
scroll to position [101, 0]
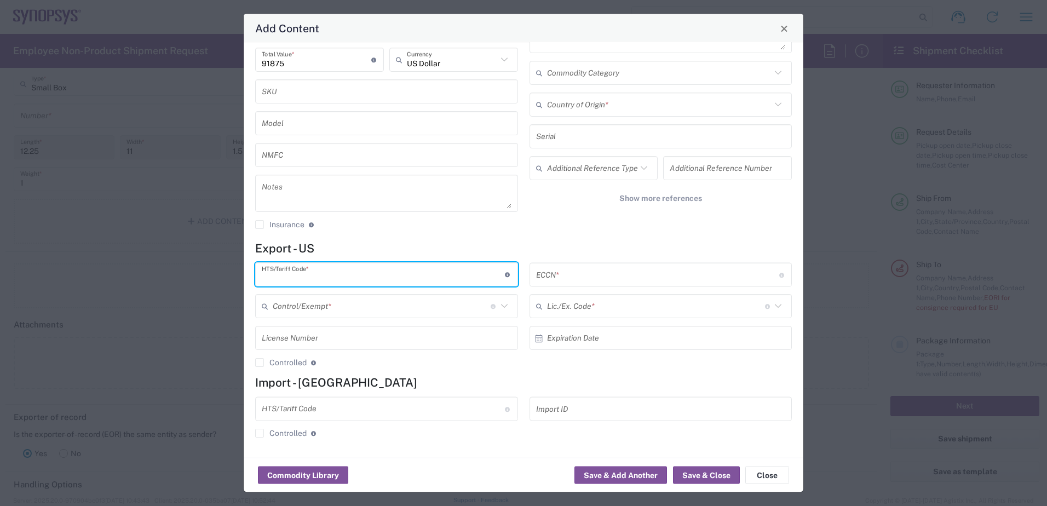
click at [331, 276] on input "text" at bounding box center [383, 274] width 243 height 19
paste input "8544.42.9090"
type input "8544.42.9090"
click at [421, 303] on input "text" at bounding box center [382, 306] width 218 height 19
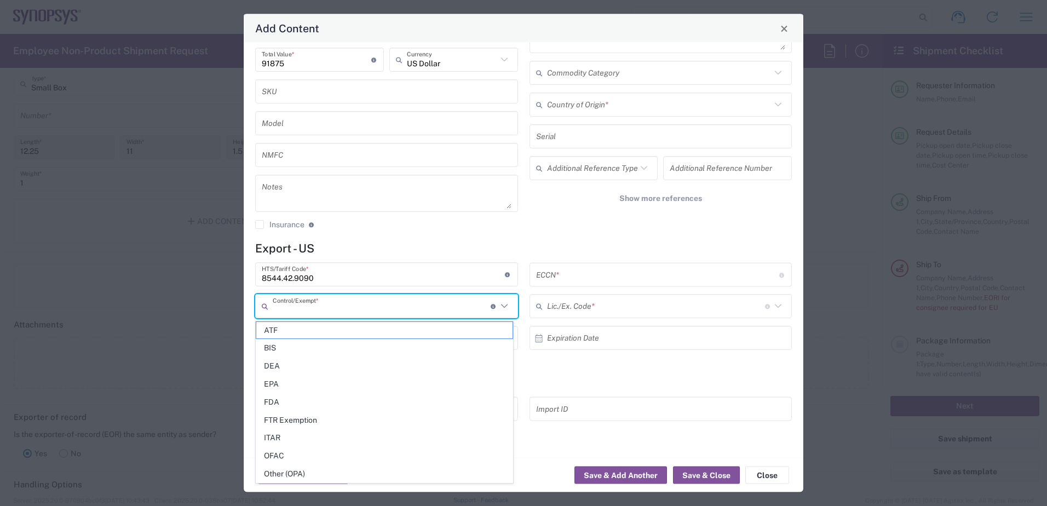
click at [666, 233] on div "No Hazmat * No Lithium batteries Description Commodity Category Country of Orig…" at bounding box center [660, 95] width 274 height 285
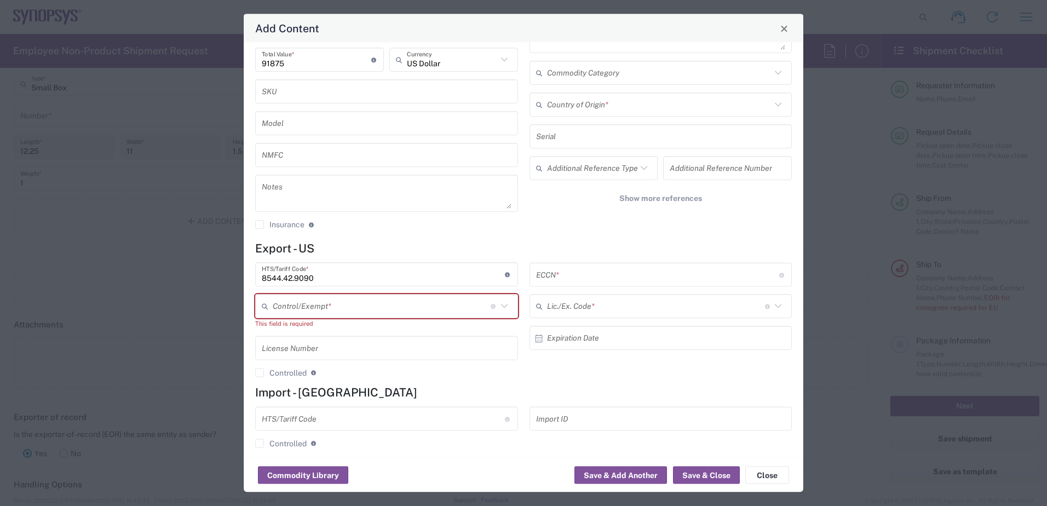
drag, startPoint x: 749, startPoint y: 280, endPoint x: 729, endPoint y: 276, distance: 20.5
click at [749, 280] on input "text" at bounding box center [657, 274] width 243 height 19
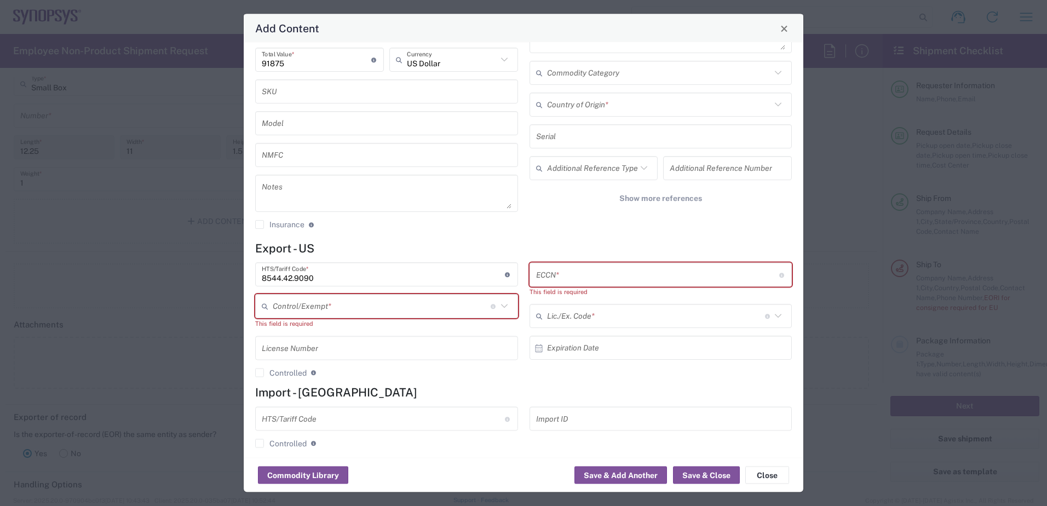
click at [499, 303] on icon at bounding box center [504, 306] width 14 height 14
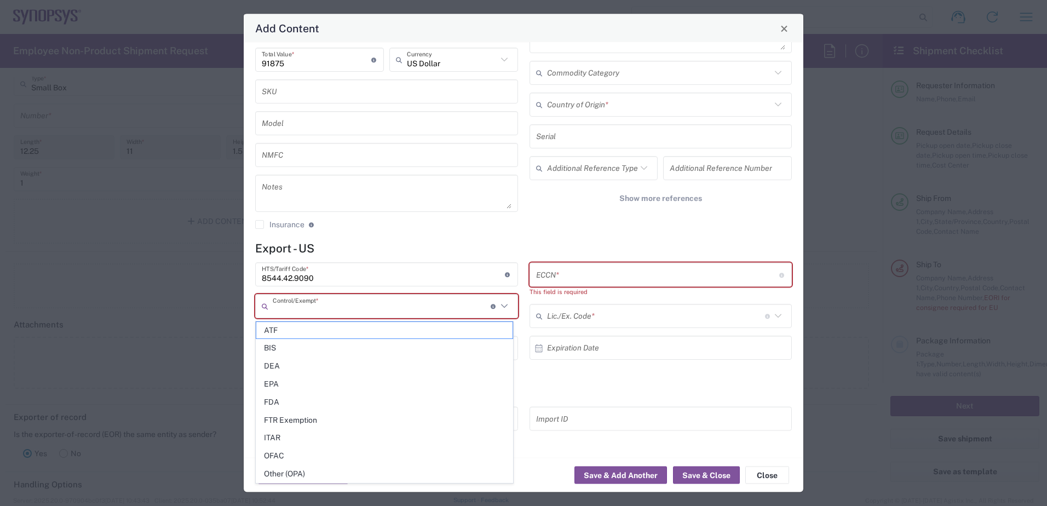
click at [769, 274] on input "text" at bounding box center [657, 274] width 243 height 19
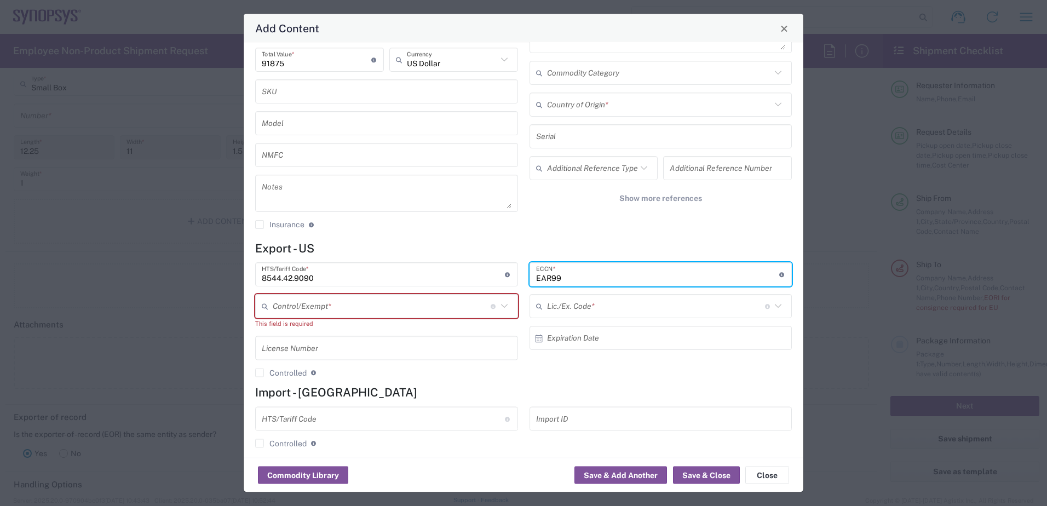
type input "EAR99"
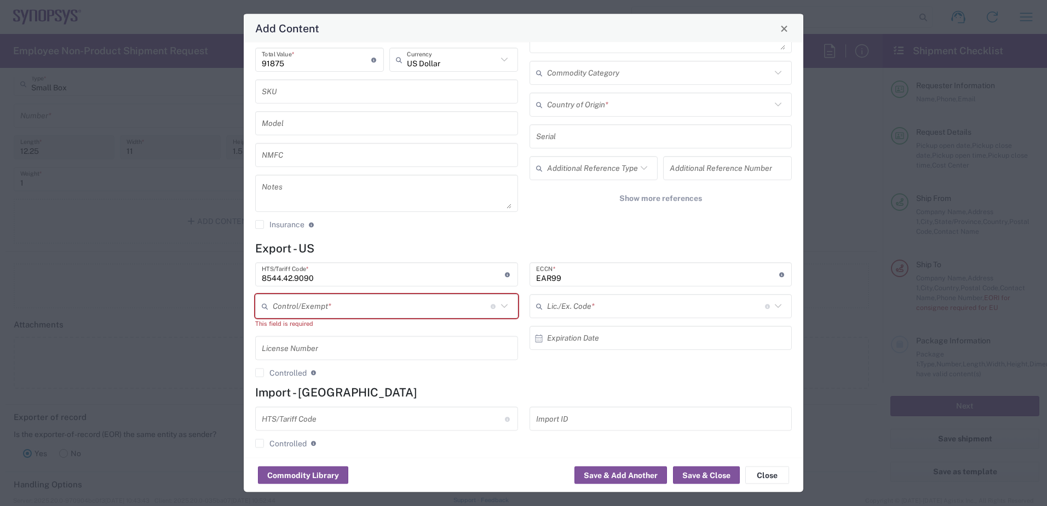
click at [563, 230] on div "No Hazmat * No Lithium batteries Description Commodity Category Country of Orig…" at bounding box center [660, 95] width 274 height 285
click at [712, 475] on button "Save & Close" at bounding box center [706, 475] width 67 height 18
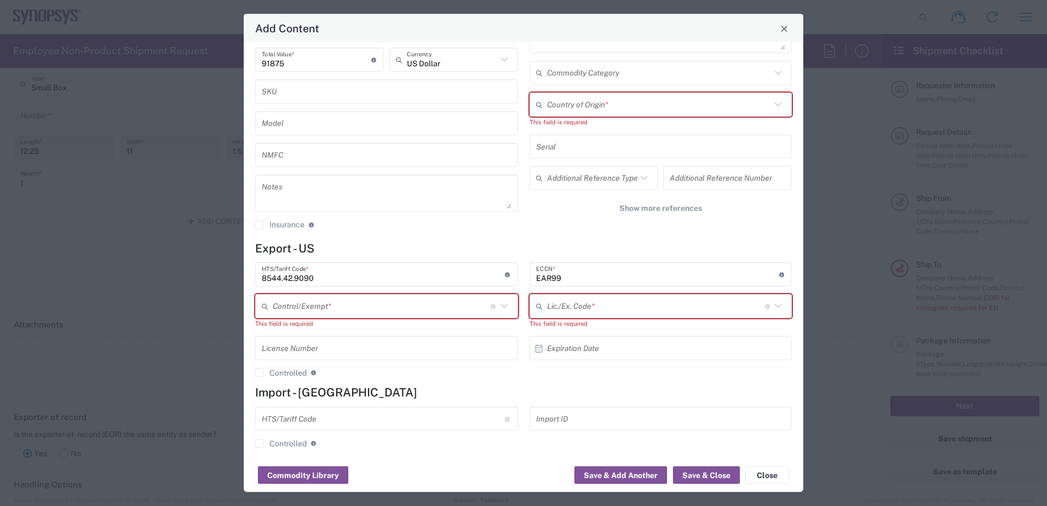
click at [771, 309] on icon at bounding box center [778, 306] width 14 height 14
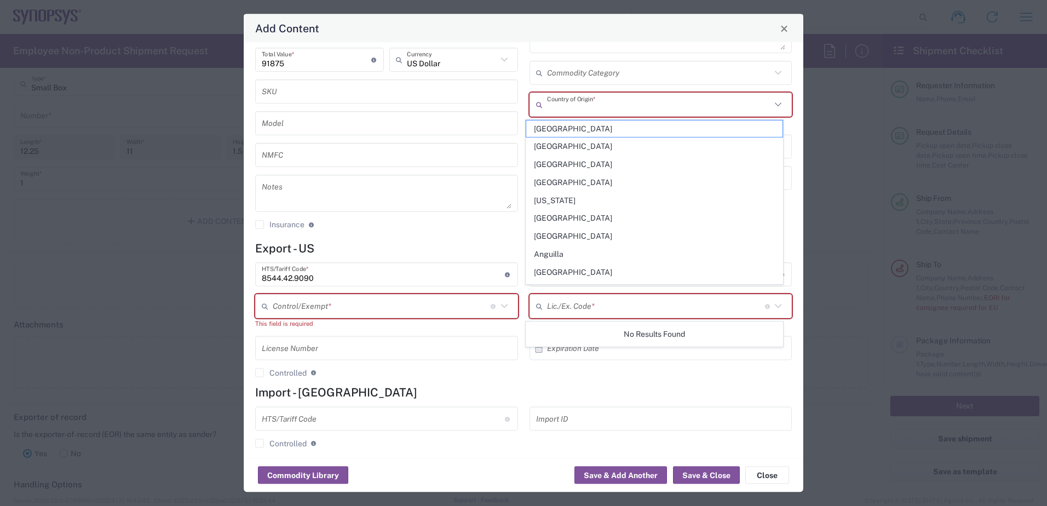
click at [619, 105] on input "text" at bounding box center [659, 104] width 224 height 19
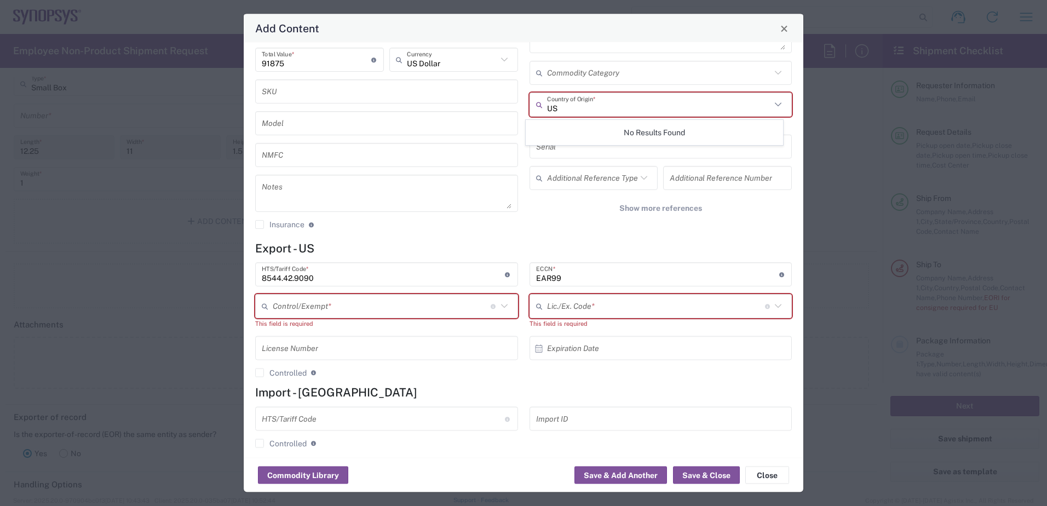
type input "U"
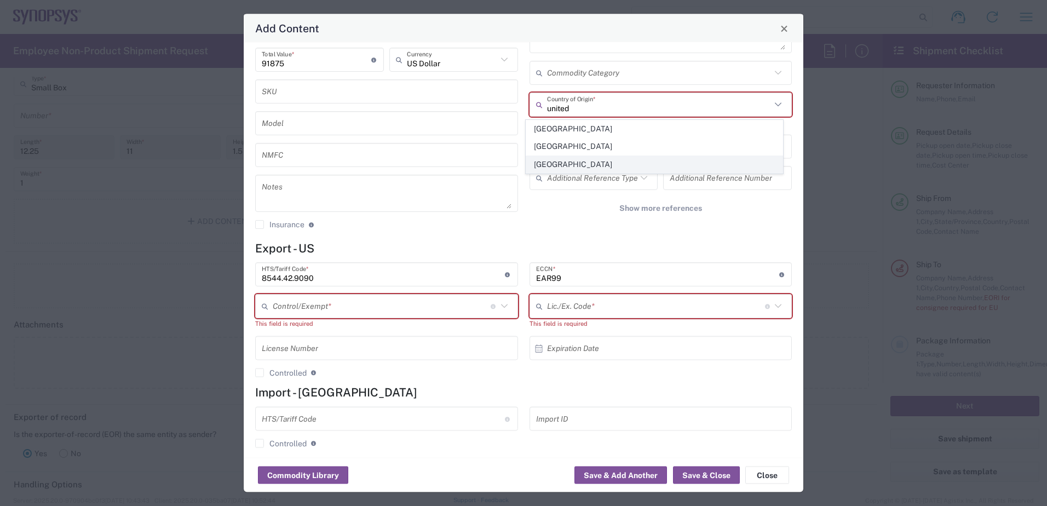
click at [577, 160] on span "[GEOGRAPHIC_DATA]" at bounding box center [654, 164] width 256 height 17
type input "[GEOGRAPHIC_DATA]"
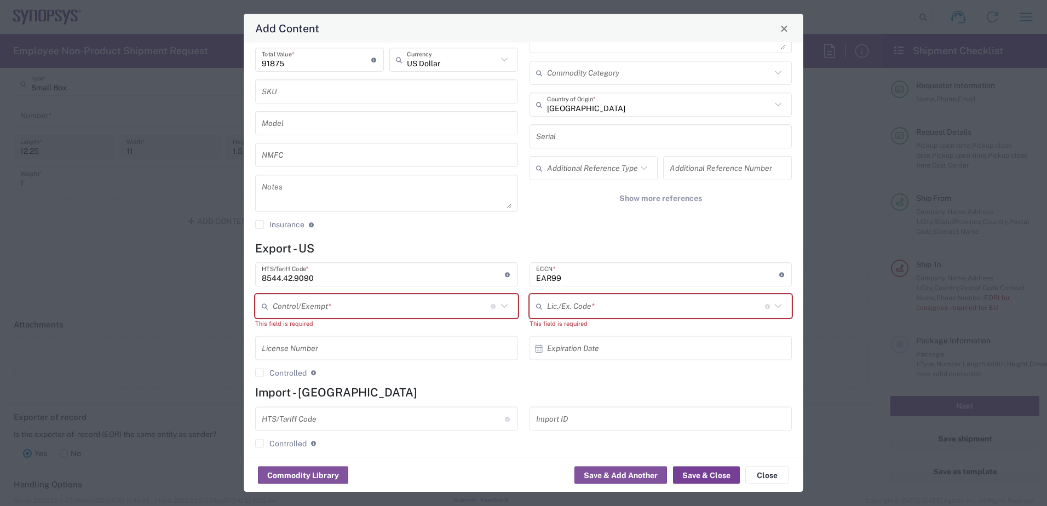
click at [694, 473] on button "Save & Close" at bounding box center [706, 475] width 67 height 18
click at [703, 475] on button "Save & Close" at bounding box center [706, 475] width 67 height 18
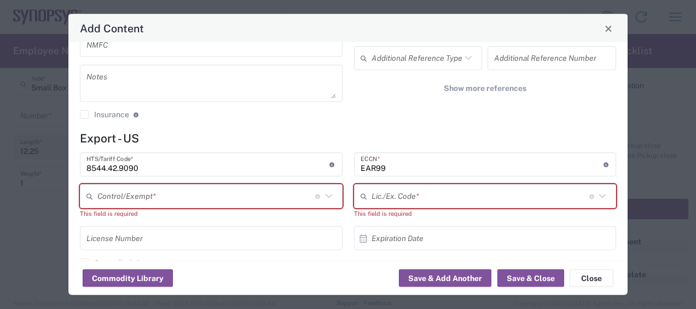
scroll to position [217, 0]
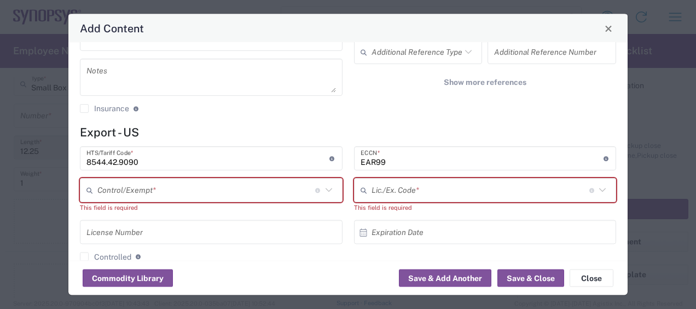
click at [326, 189] on icon at bounding box center [328, 190] width 7 height 4
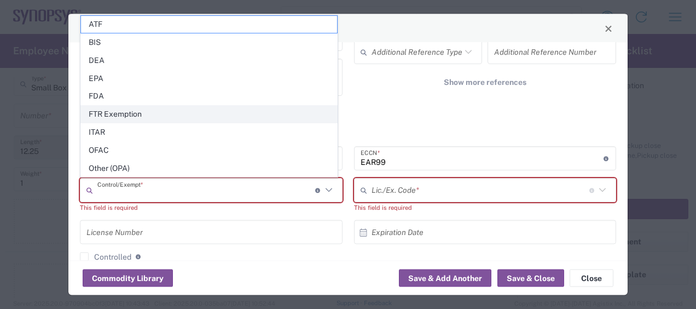
click at [136, 114] on span "FTR Exemption" at bounding box center [209, 114] width 256 height 17
type input "FTR Exemption"
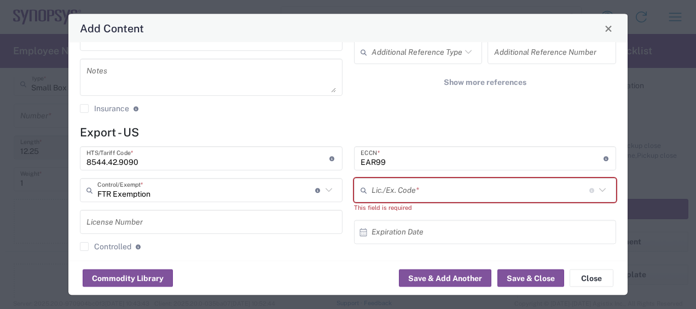
click at [596, 188] on icon at bounding box center [603, 190] width 14 height 14
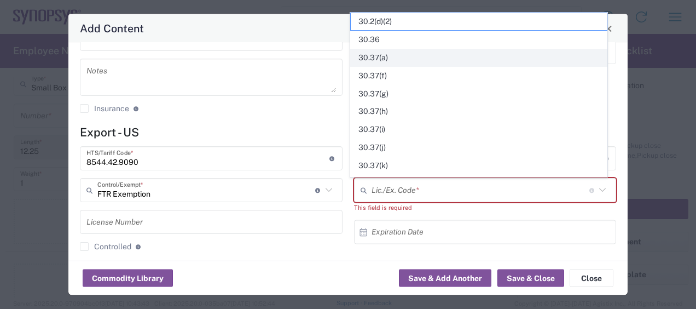
click at [377, 56] on span "30.37(a)" at bounding box center [479, 57] width 256 height 17
type input "30.37(a)"
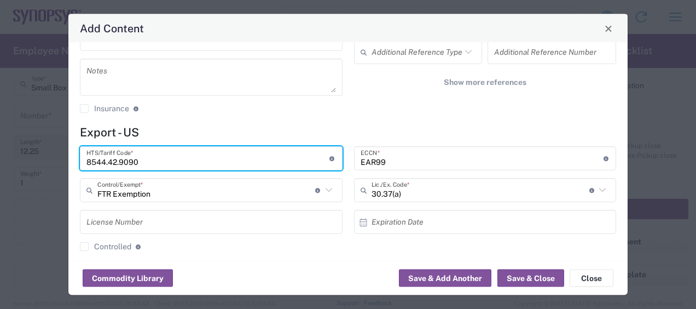
click at [163, 160] on input "8544.42.9090" at bounding box center [207, 158] width 243 height 19
drag, startPoint x: 93, startPoint y: 162, endPoint x: 145, endPoint y: 164, distance: 52.0
click at [145, 164] on input "8544.42.9090" at bounding box center [207, 158] width 243 height 19
type input "8471.80.1000"
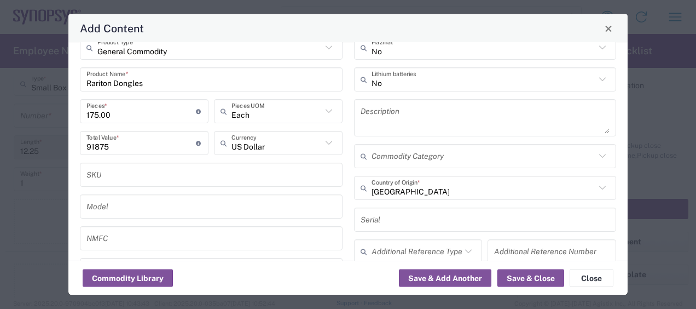
scroll to position [0, 0]
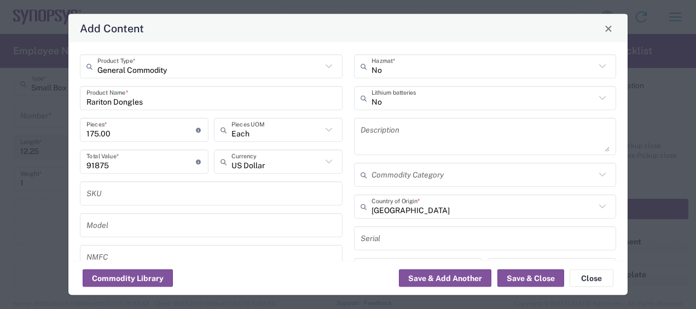
click at [381, 228] on input "text" at bounding box center [486, 237] width 250 height 19
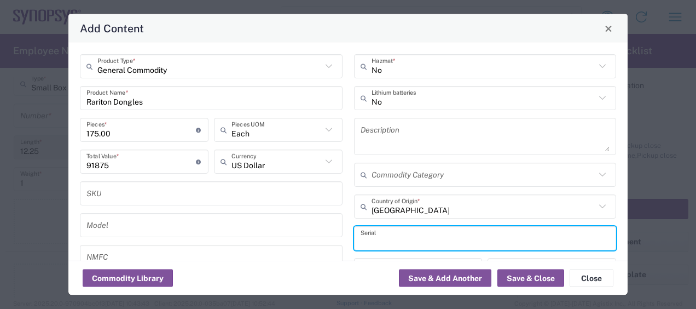
click at [283, 272] on div "Commodity Library Save & Add Another Save & Close Close" at bounding box center [347, 278] width 559 height 34
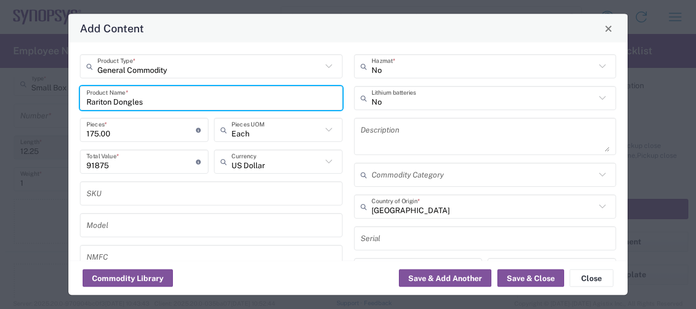
drag, startPoint x: 146, startPoint y: 102, endPoint x: 85, endPoint y: 99, distance: 60.8
click at [85, 99] on div "[PERSON_NAME] Product Name *" at bounding box center [211, 98] width 263 height 24
click at [198, 96] on input "[PERSON_NAME]" at bounding box center [206, 97] width 240 height 19
type input "[PERSON_NAME]"
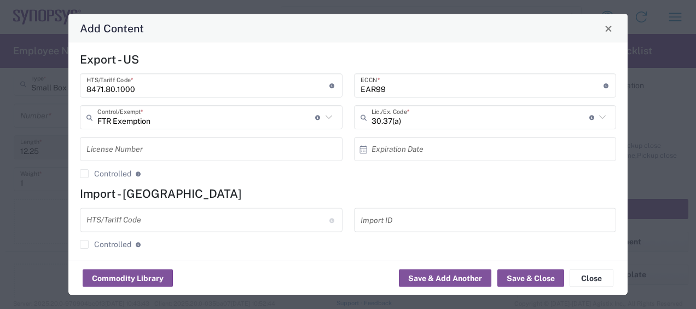
scroll to position [297, 0]
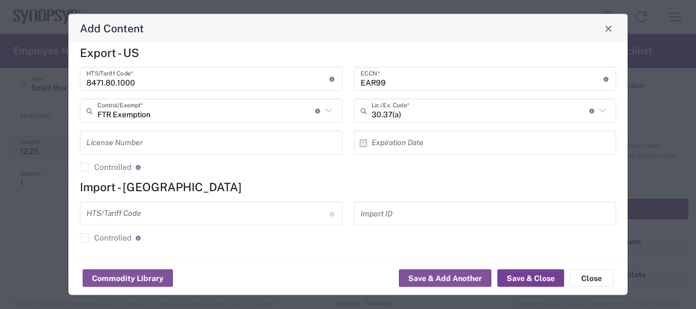
click at [529, 276] on button "Save & Close" at bounding box center [531, 278] width 67 height 18
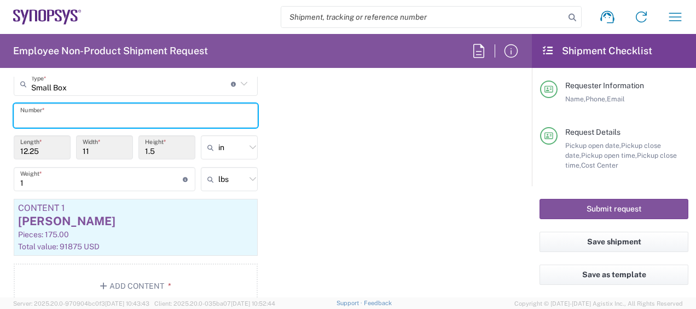
click at [88, 113] on input "text" at bounding box center [135, 115] width 231 height 19
type input "1"
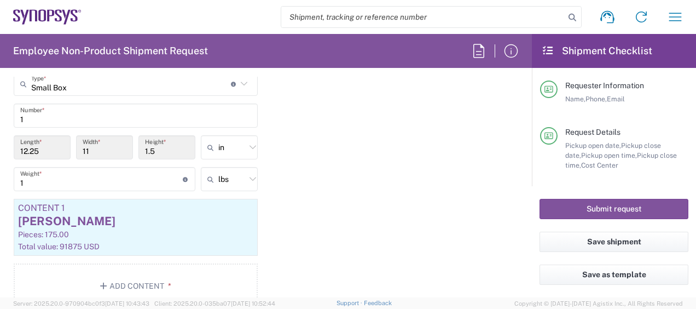
click at [391, 171] on div "Package 1 Small Box Type * Material used to package goods Bale(s) Basket(s) Bol…" at bounding box center [265, 181] width 521 height 269
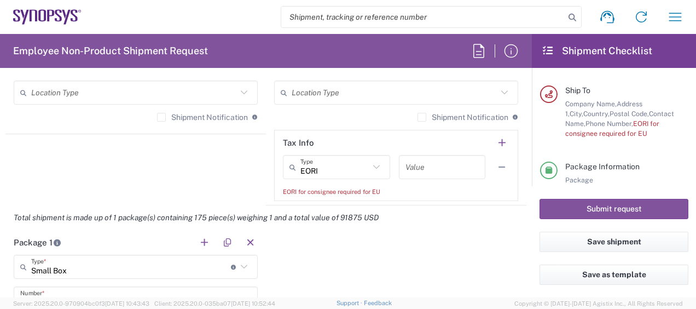
scroll to position [847, 0]
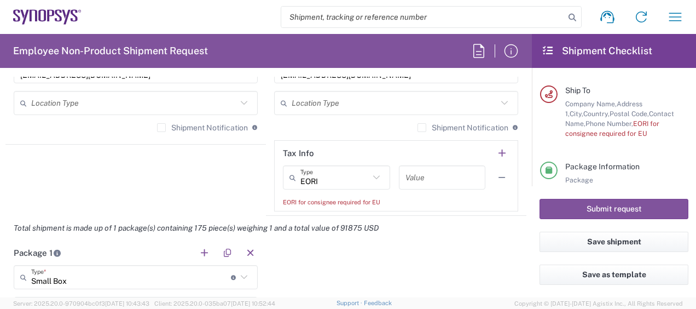
click at [370, 175] on icon at bounding box center [376, 177] width 14 height 14
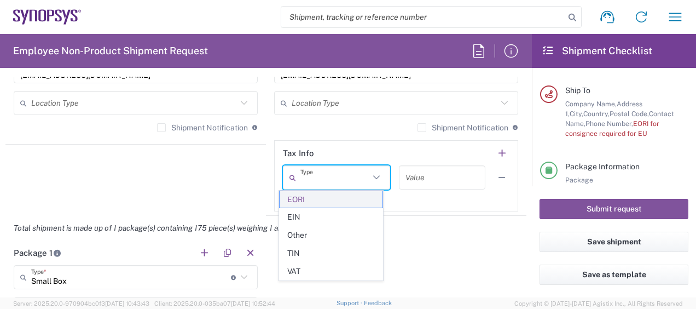
click at [301, 200] on span "EORI" at bounding box center [331, 199] width 103 height 17
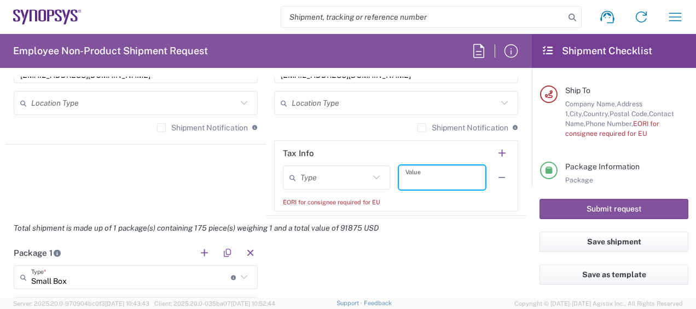
click at [419, 181] on input "text" at bounding box center [442, 177] width 73 height 19
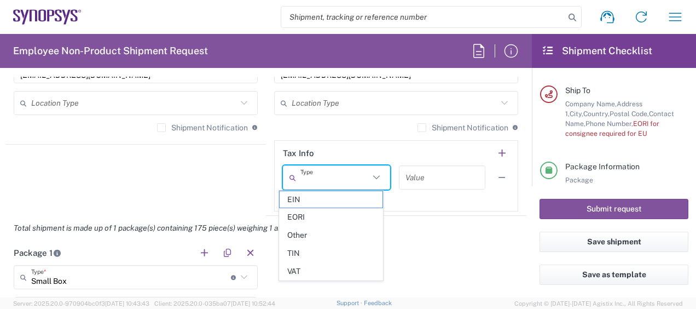
click at [330, 178] on input "text" at bounding box center [335, 177] width 69 height 19
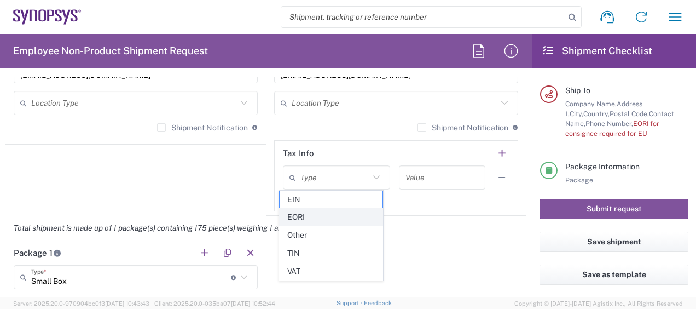
click at [300, 215] on span "EORI" at bounding box center [331, 217] width 103 height 17
type input "EORI"
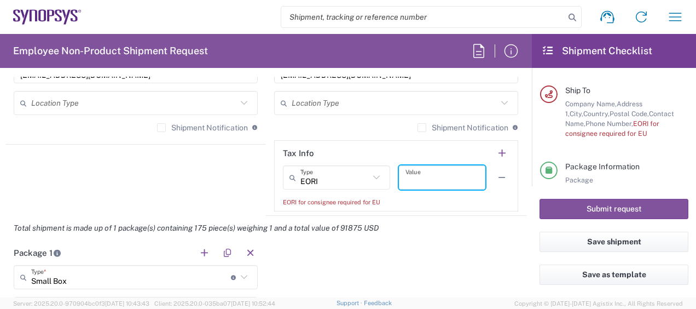
click at [420, 174] on input "text" at bounding box center [442, 177] width 73 height 19
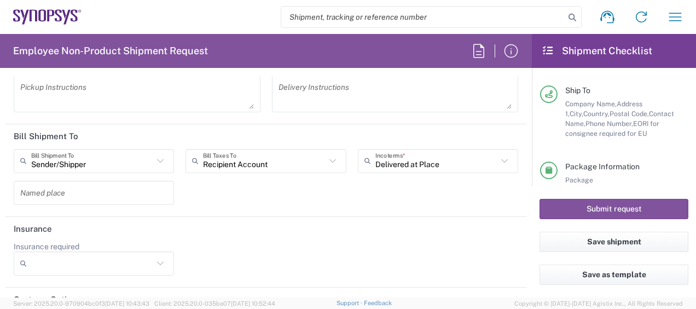
scroll to position [1591, 0]
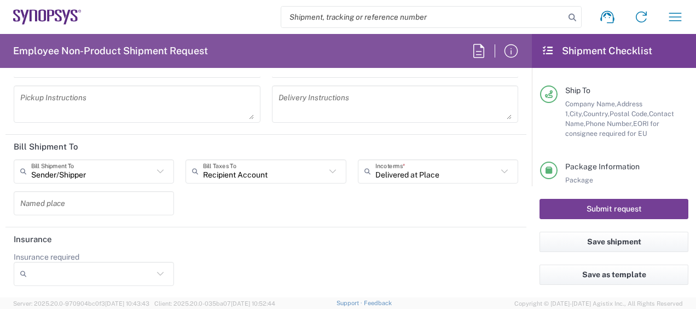
type input "NL821508337"
click at [611, 209] on button "Submit request" at bounding box center [614, 209] width 149 height 20
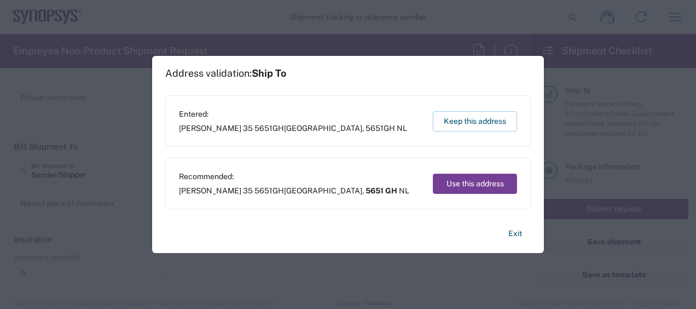
click at [475, 181] on button "Use this address" at bounding box center [475, 184] width 84 height 20
type input "[GEOGRAPHIC_DATA]"
type input "5651 GH"
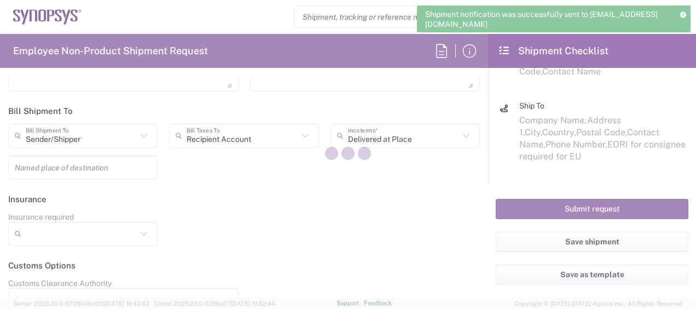
scroll to position [183, 0]
